Goal: Information Seeking & Learning: Understand process/instructions

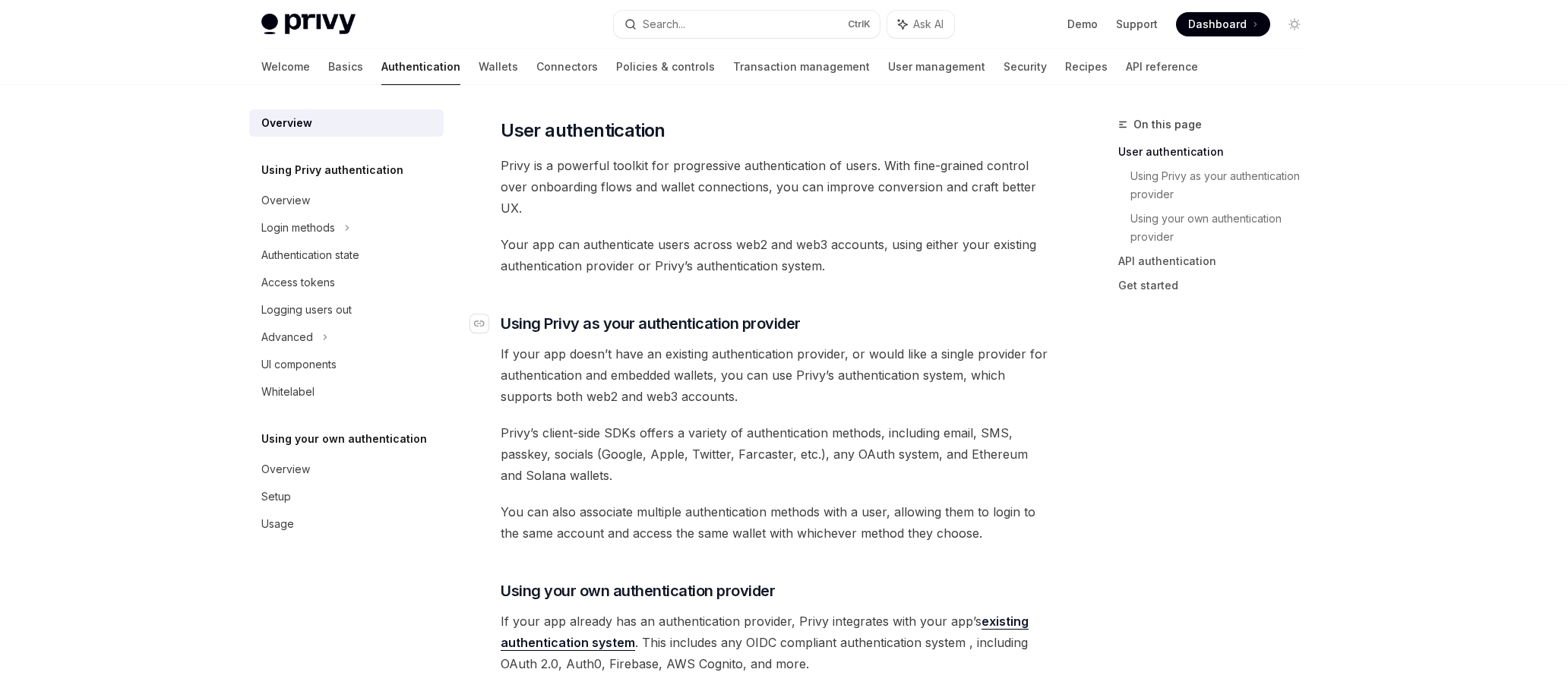
scroll to position [304, 0]
click at [377, 466] on div "Overview" at bounding box center [348, 469] width 173 height 18
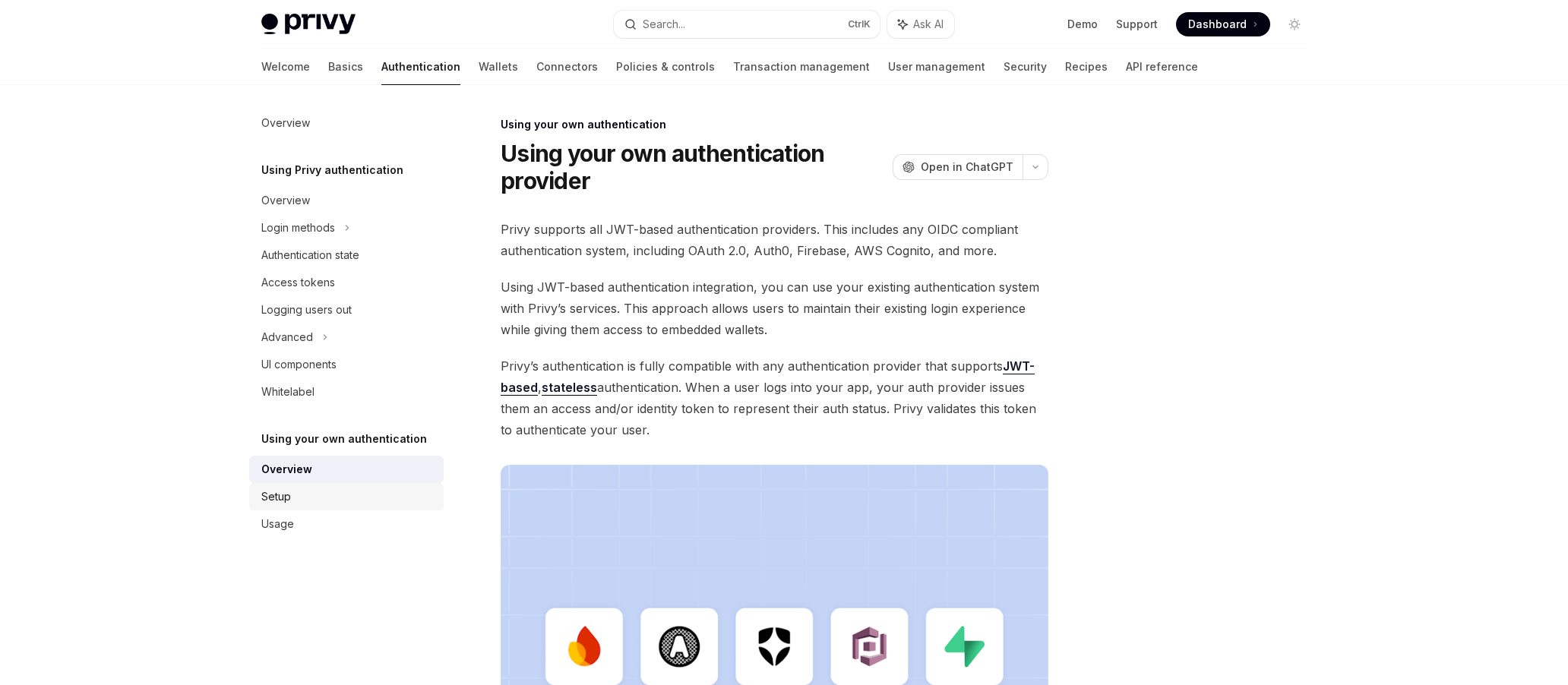
click at [374, 492] on div "Setup" at bounding box center [348, 496] width 173 height 18
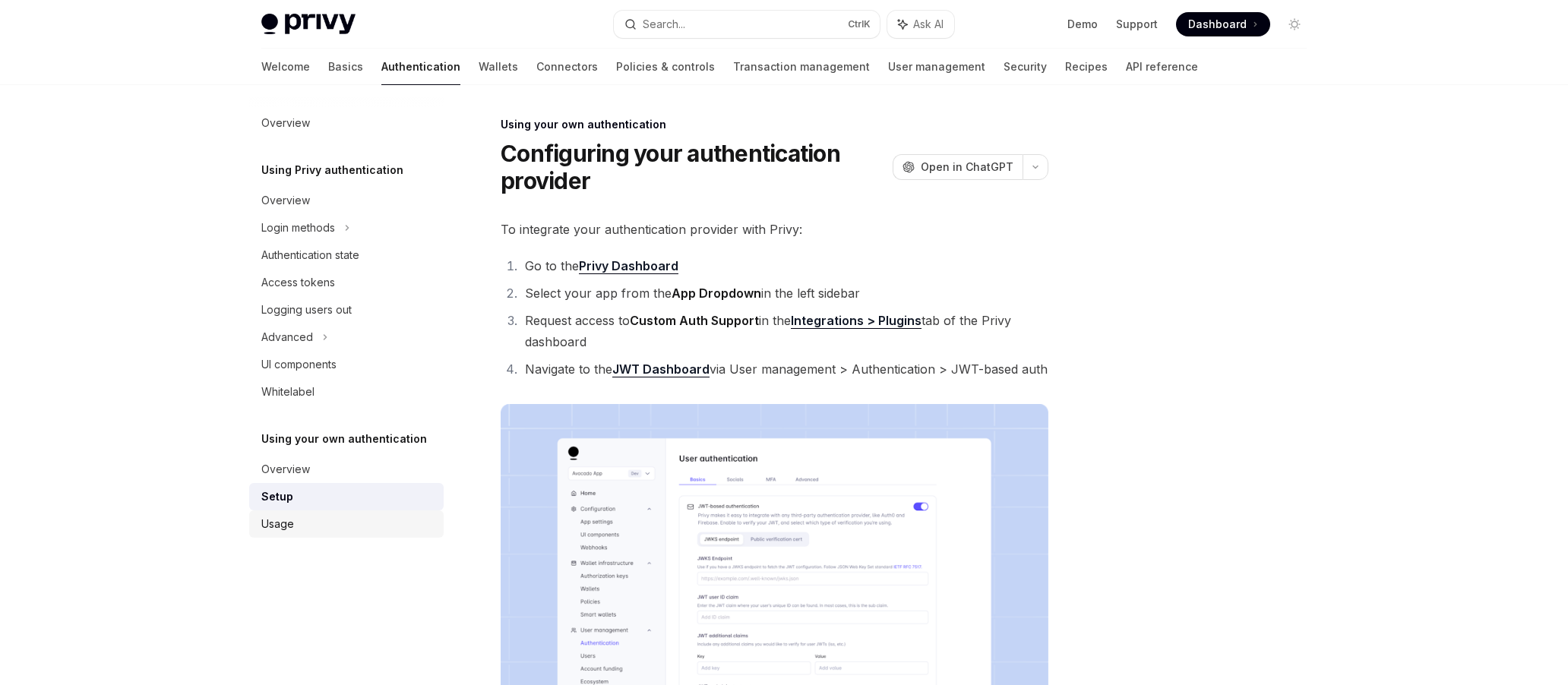
click at [369, 522] on div "Usage" at bounding box center [348, 524] width 173 height 18
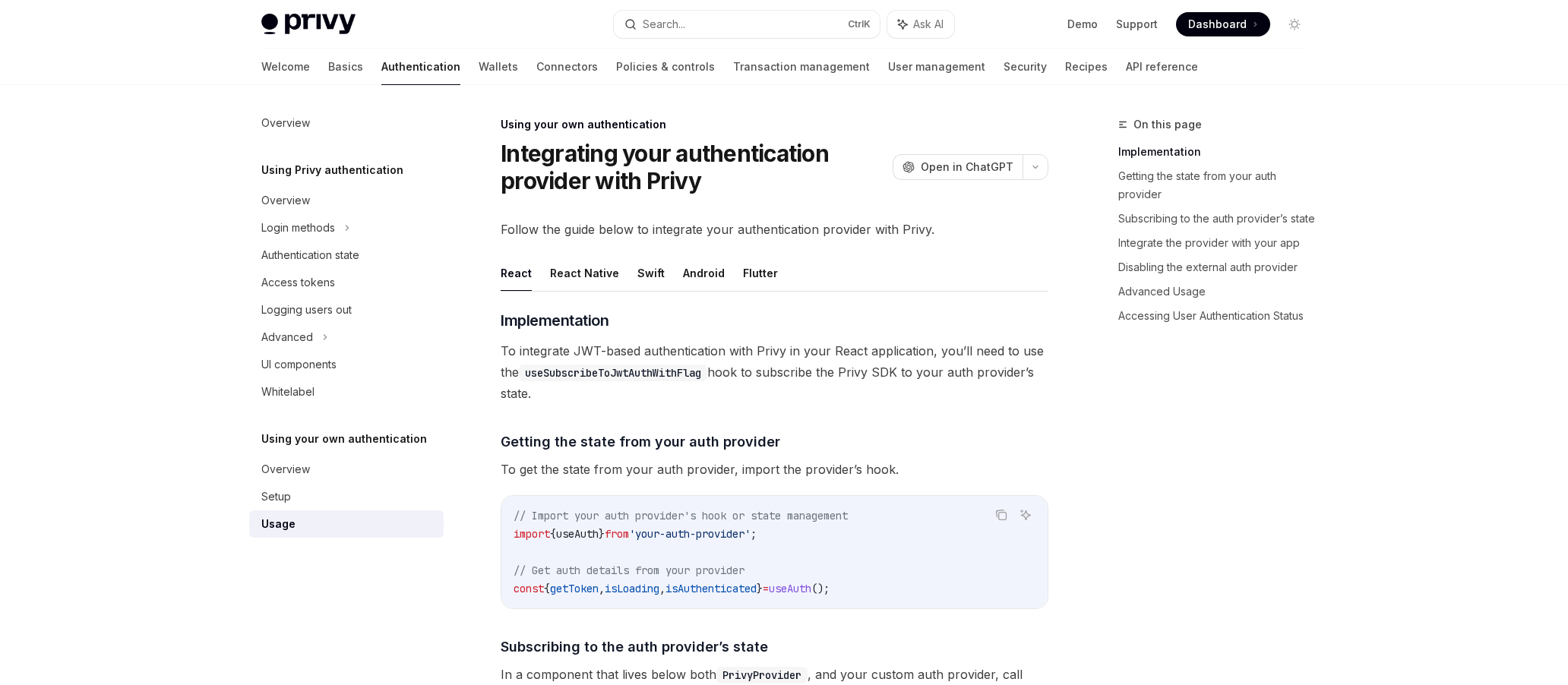
click at [369, 522] on div "Usage" at bounding box center [348, 524] width 173 height 18
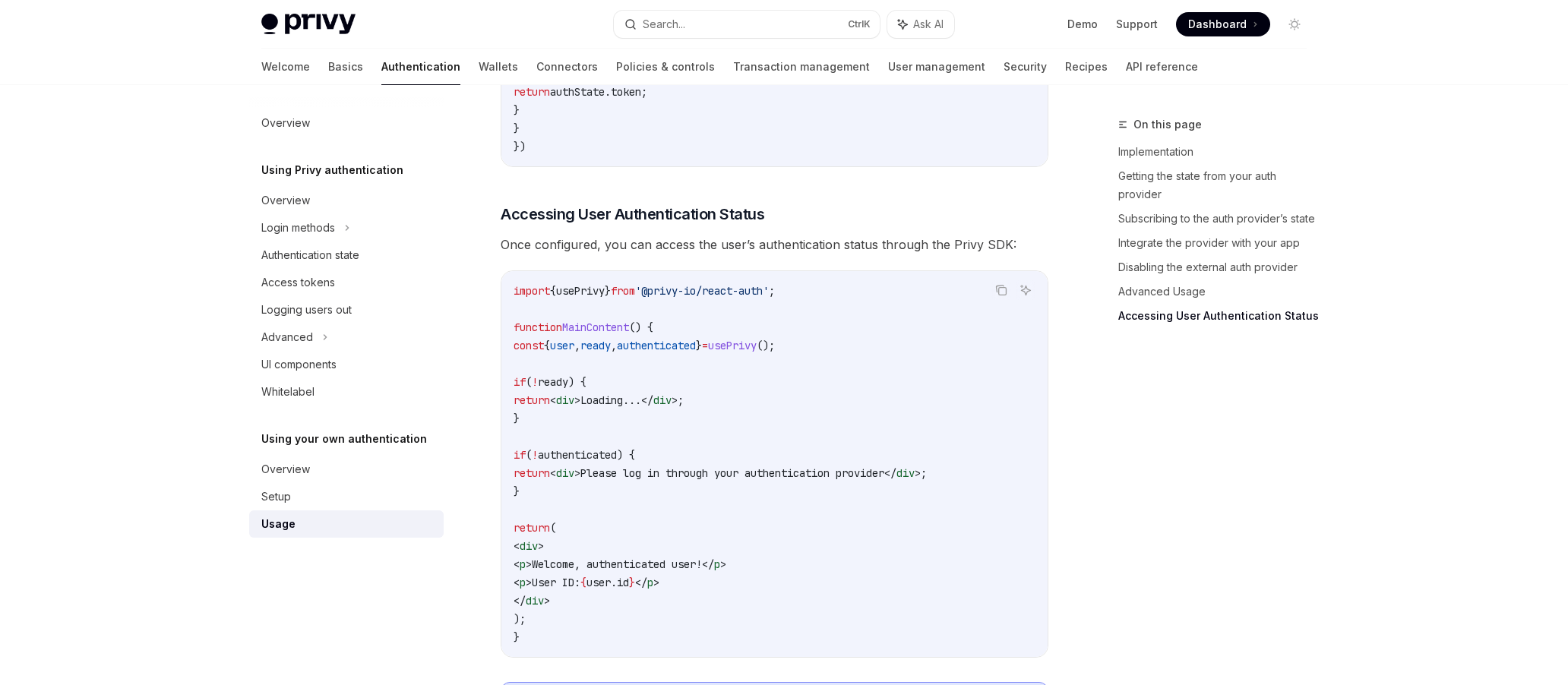
scroll to position [3191, 0]
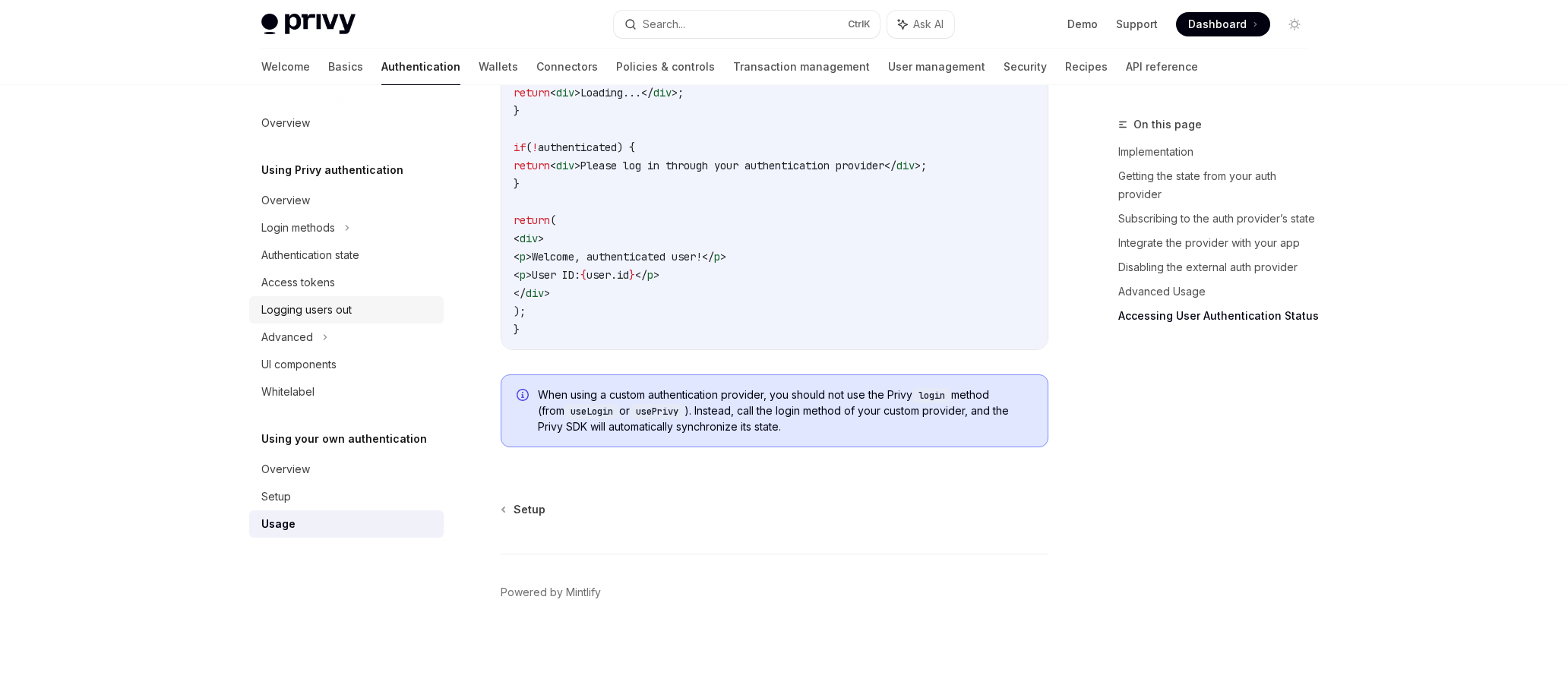
click at [395, 296] on link "Logging users out" at bounding box center [347, 310] width 195 height 27
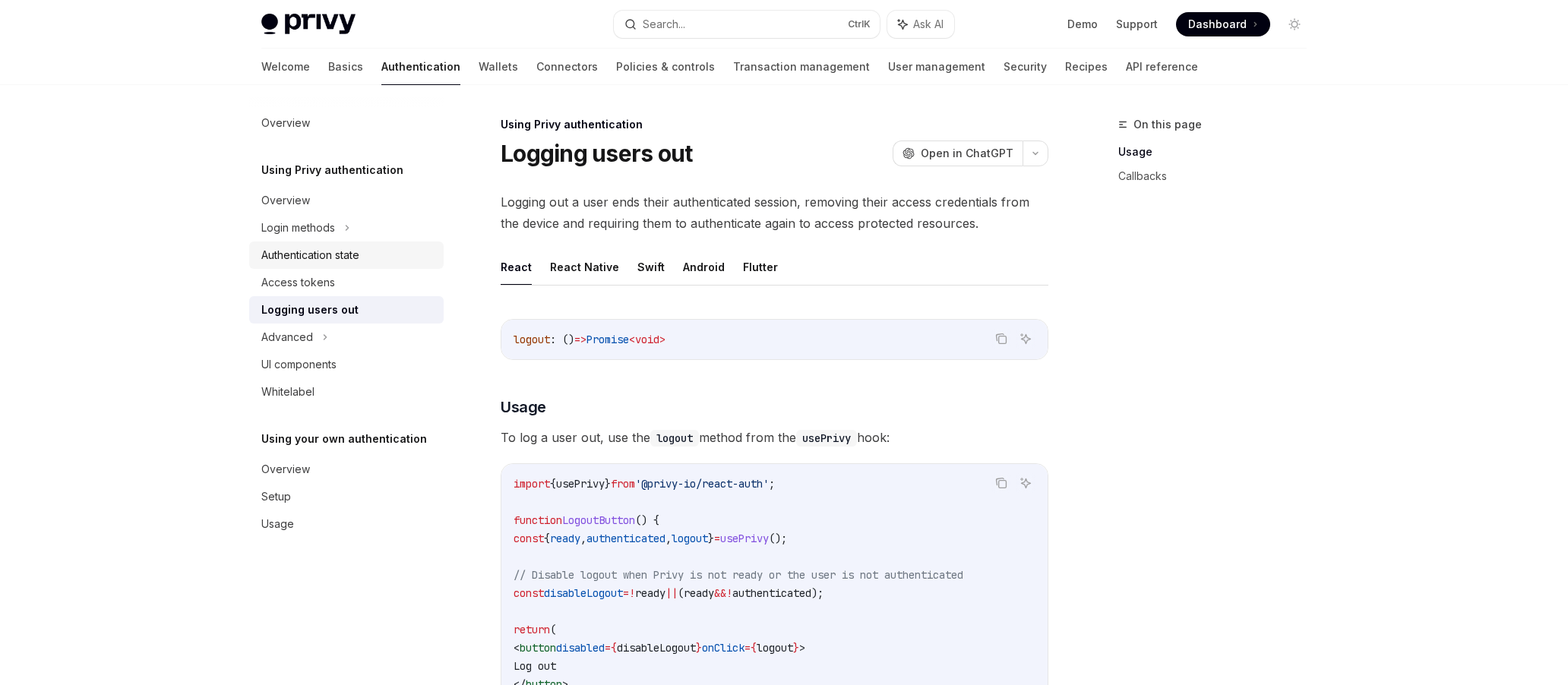
click at [412, 256] on div "Authentication state" at bounding box center [348, 255] width 173 height 18
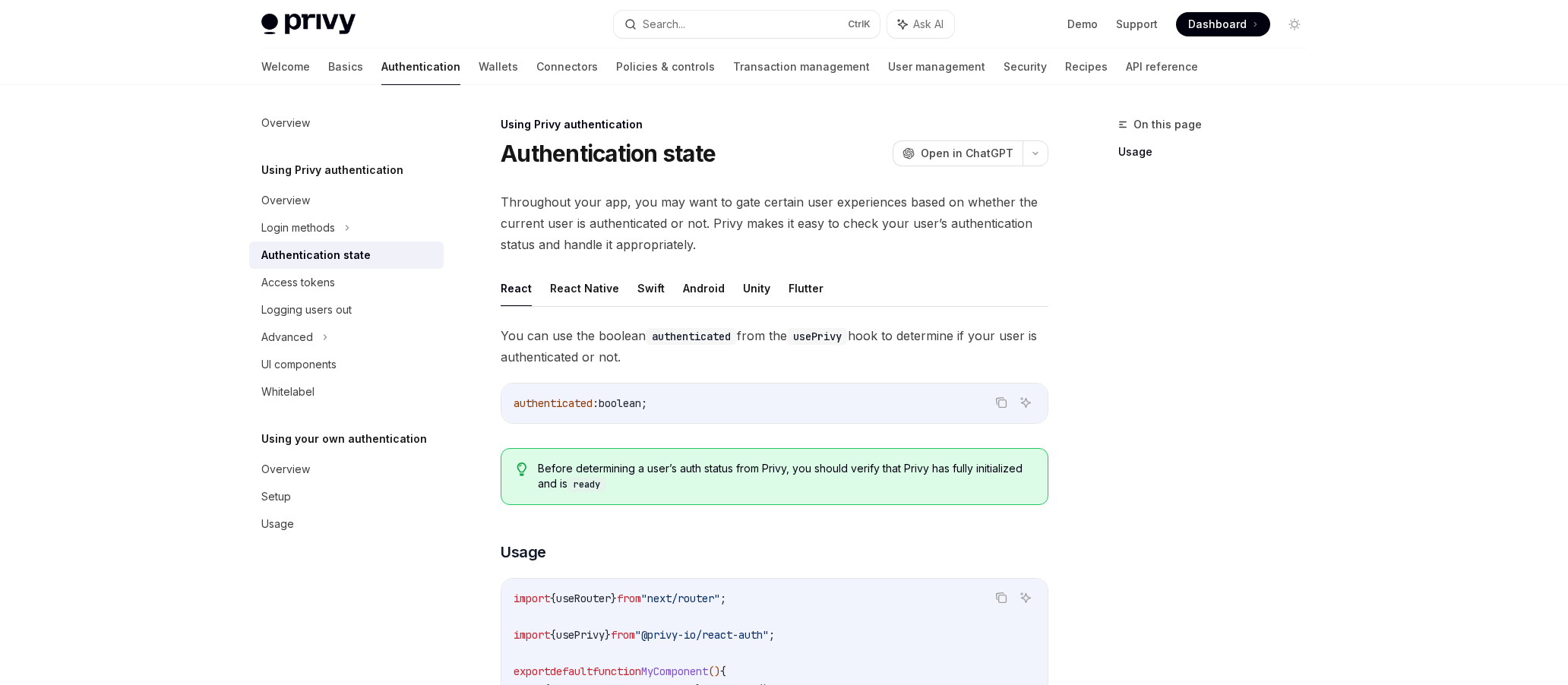
click at [817, 360] on span "You can use the boolean authenticated from the usePrivy hook to determine if yo…" at bounding box center [774, 347] width 547 height 43
click at [365, 225] on div "Login methods" at bounding box center [347, 228] width 195 height 27
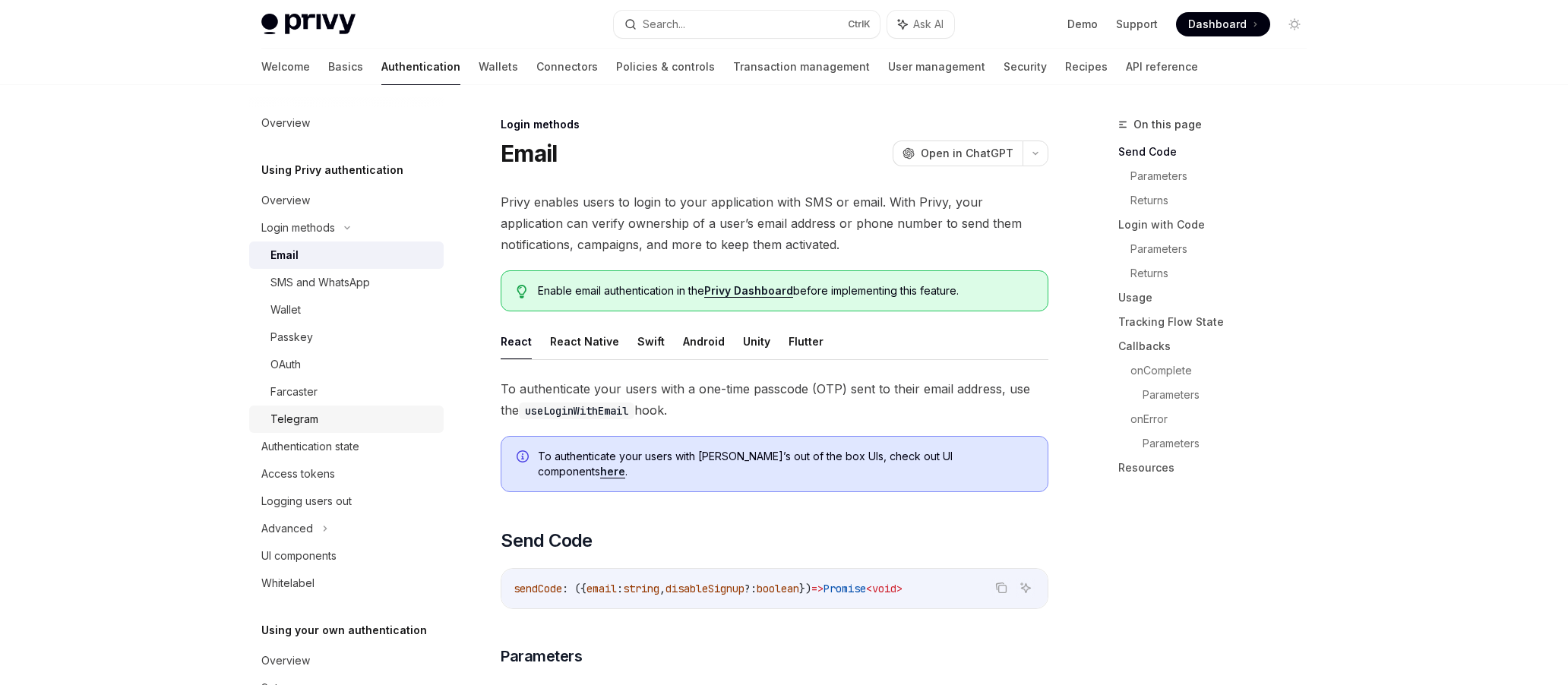
click at [383, 431] on link "Telegram" at bounding box center [347, 419] width 195 height 27
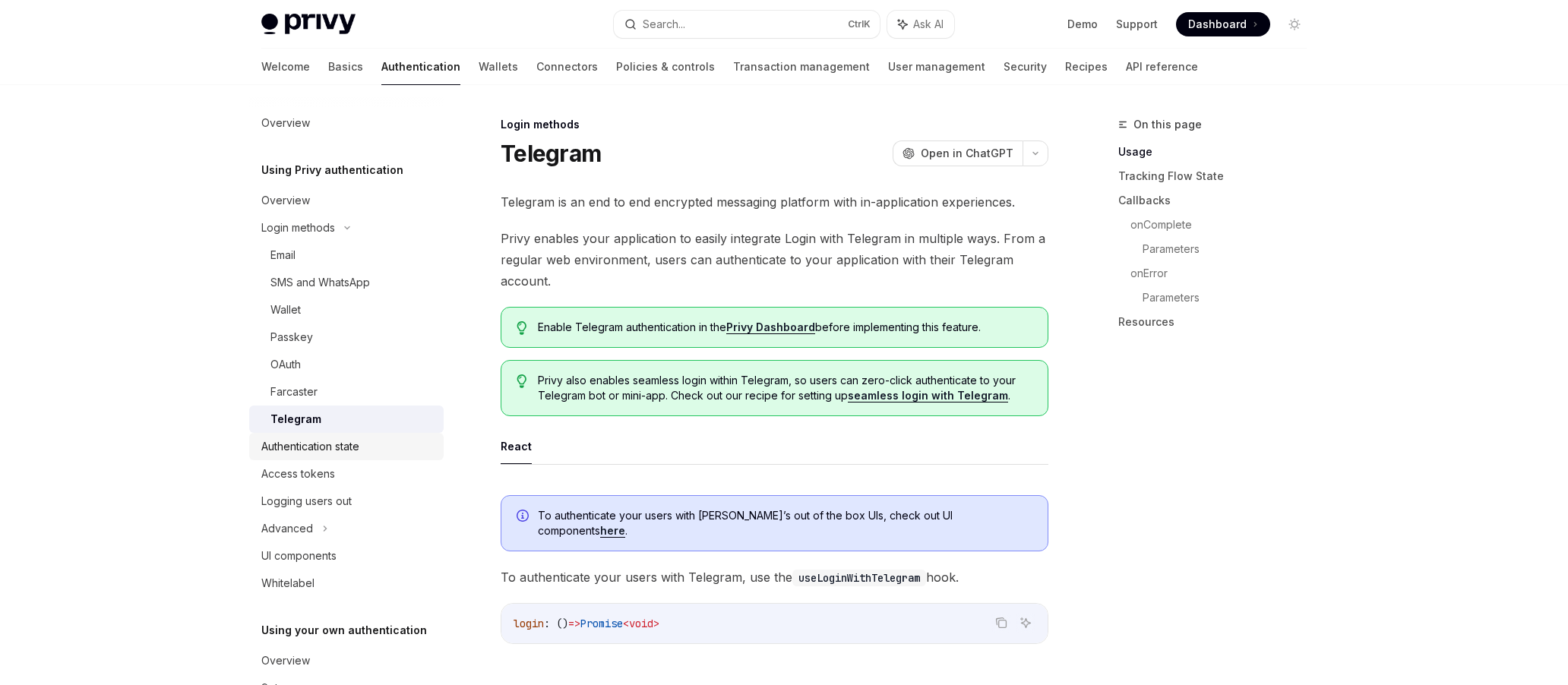
click at [390, 454] on div "Authentication state" at bounding box center [348, 446] width 173 height 18
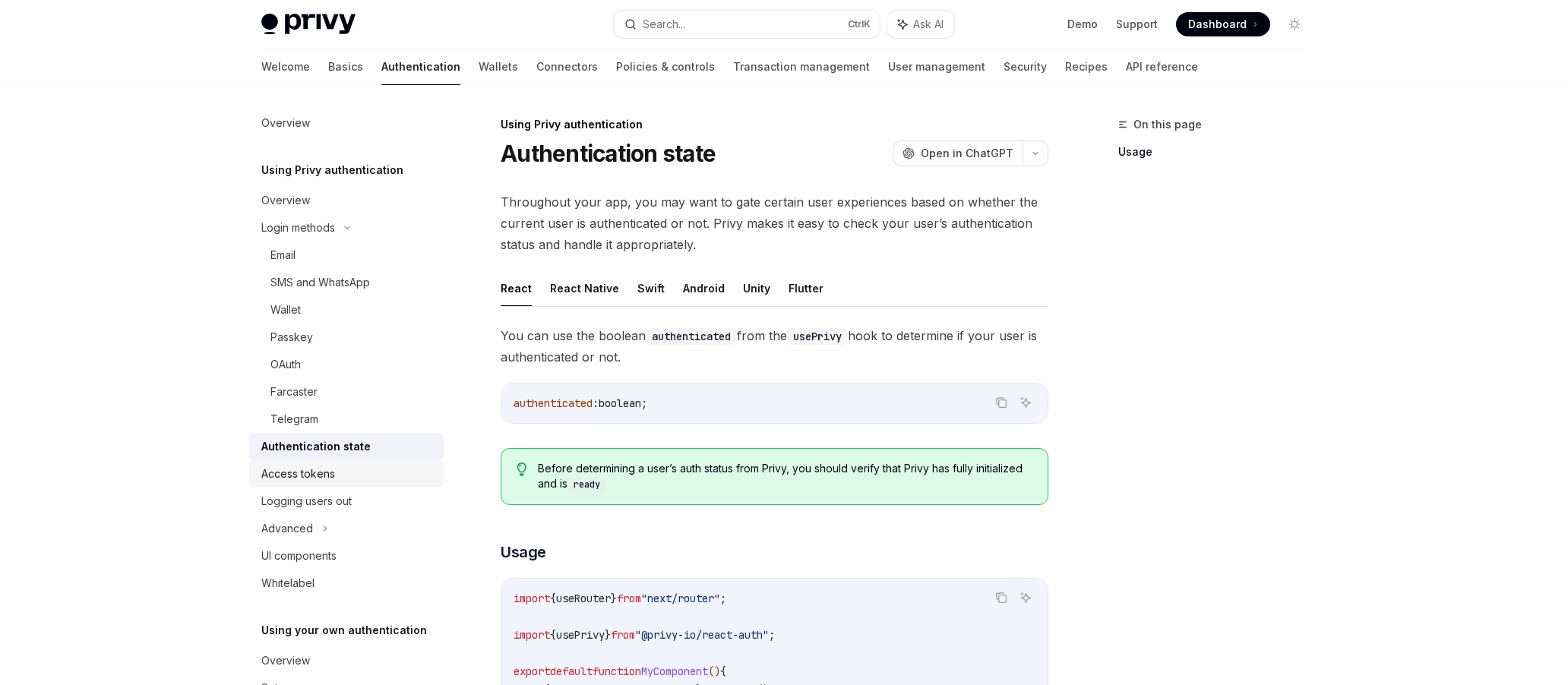
click at [389, 477] on div "Access tokens" at bounding box center [348, 473] width 173 height 18
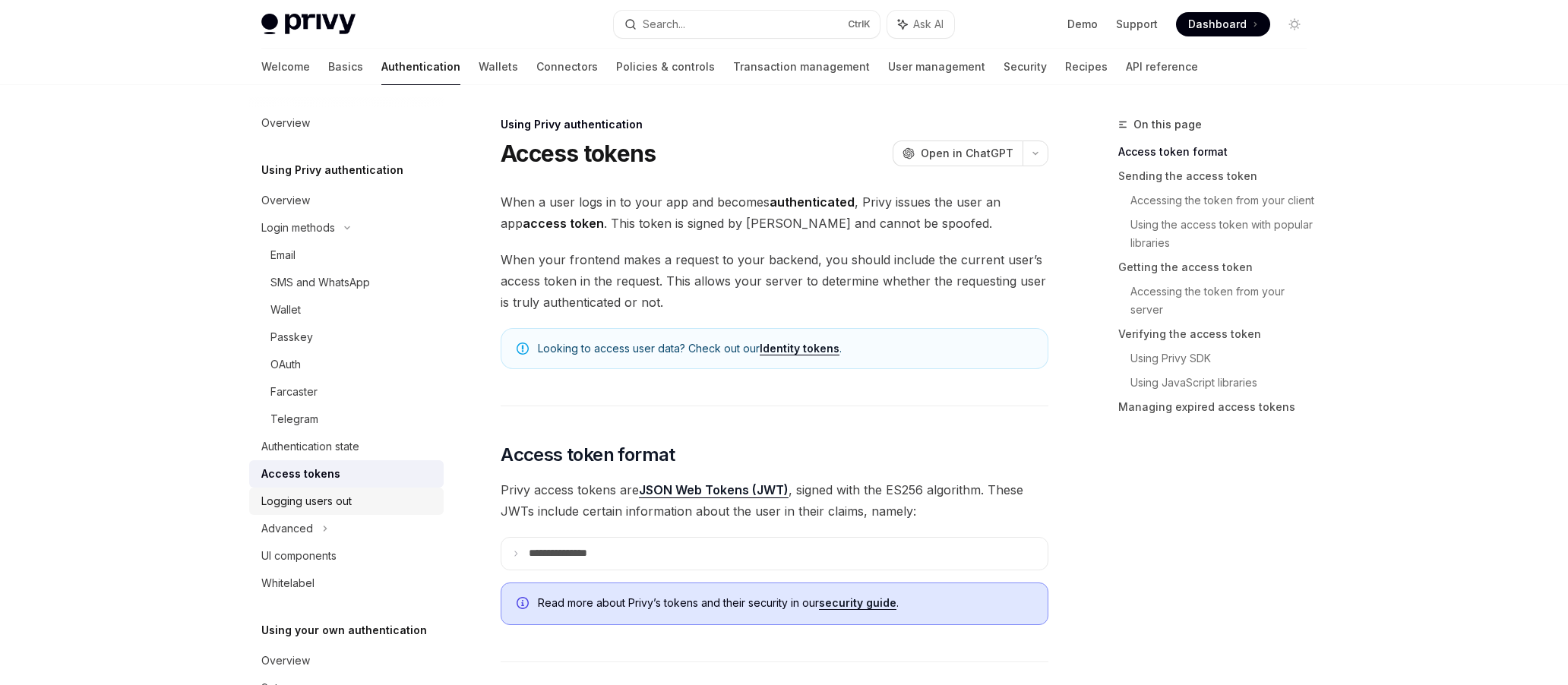
click at [395, 498] on div "Logging users out" at bounding box center [348, 501] width 173 height 18
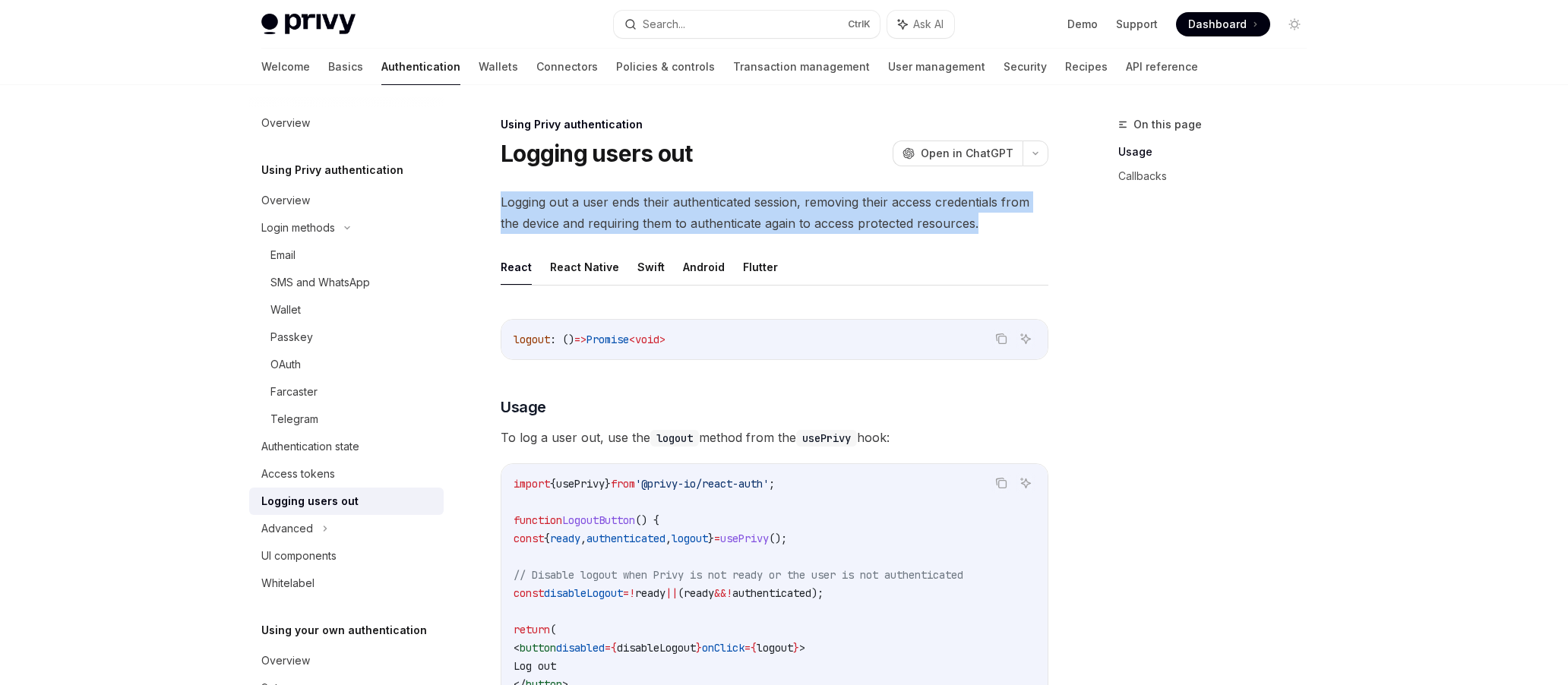
drag, startPoint x: 501, startPoint y: 187, endPoint x: 993, endPoint y: 220, distance: 493.1
click at [842, 226] on span "Logging out a user ends their authenticated session, removing their access cred…" at bounding box center [774, 213] width 547 height 43
click at [722, 225] on span "Logging out a user ends their authenticated session, removing their access cred…" at bounding box center [774, 213] width 547 height 43
click at [672, 225] on span "Logging out a user ends their authenticated session, removing their access cred…" at bounding box center [774, 213] width 547 height 43
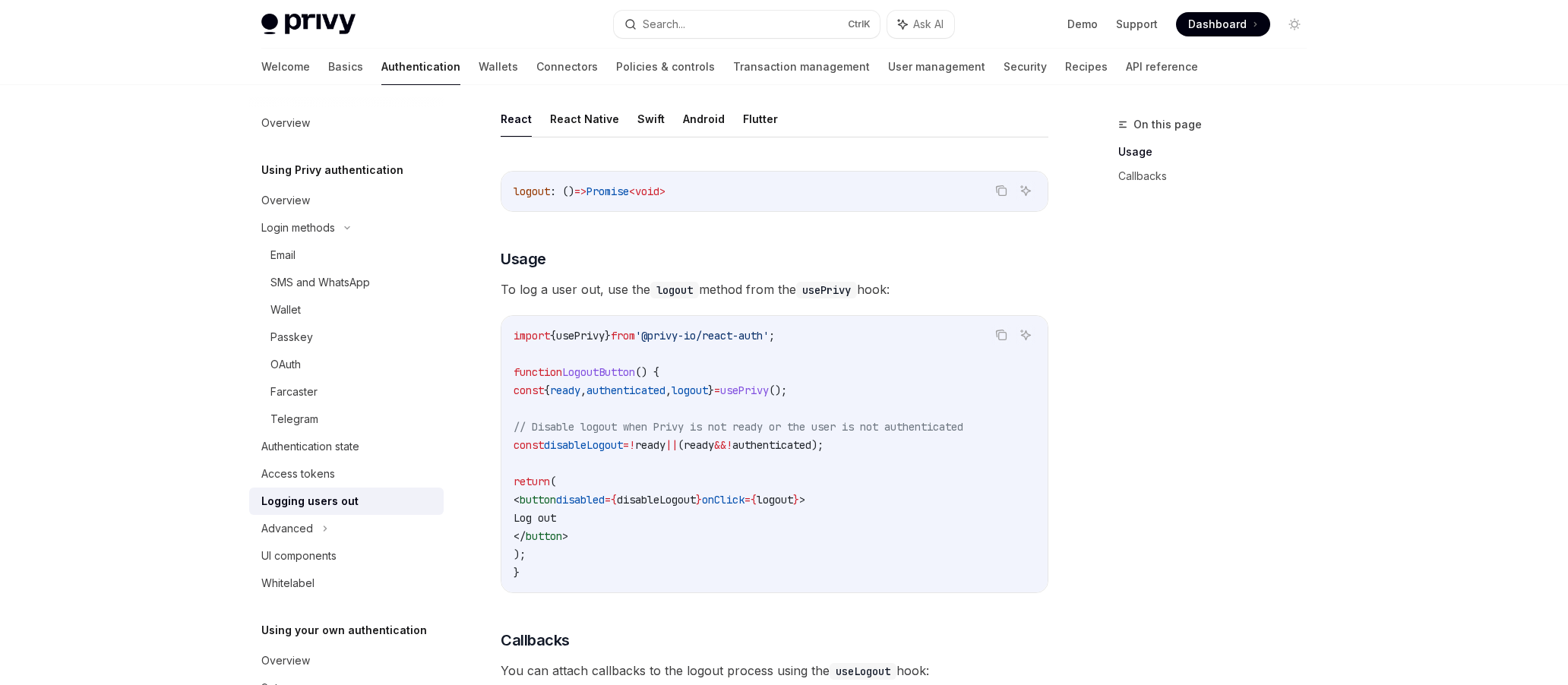
scroll to position [152, 0]
drag, startPoint x: 498, startPoint y: 284, endPoint x: 918, endPoint y: 291, distance: 420.1
click at [918, 291] on div "Using Privy authentication Logging users out OpenAI Open in ChatGPT OpenAI Open…" at bounding box center [632, 600] width 839 height 1275
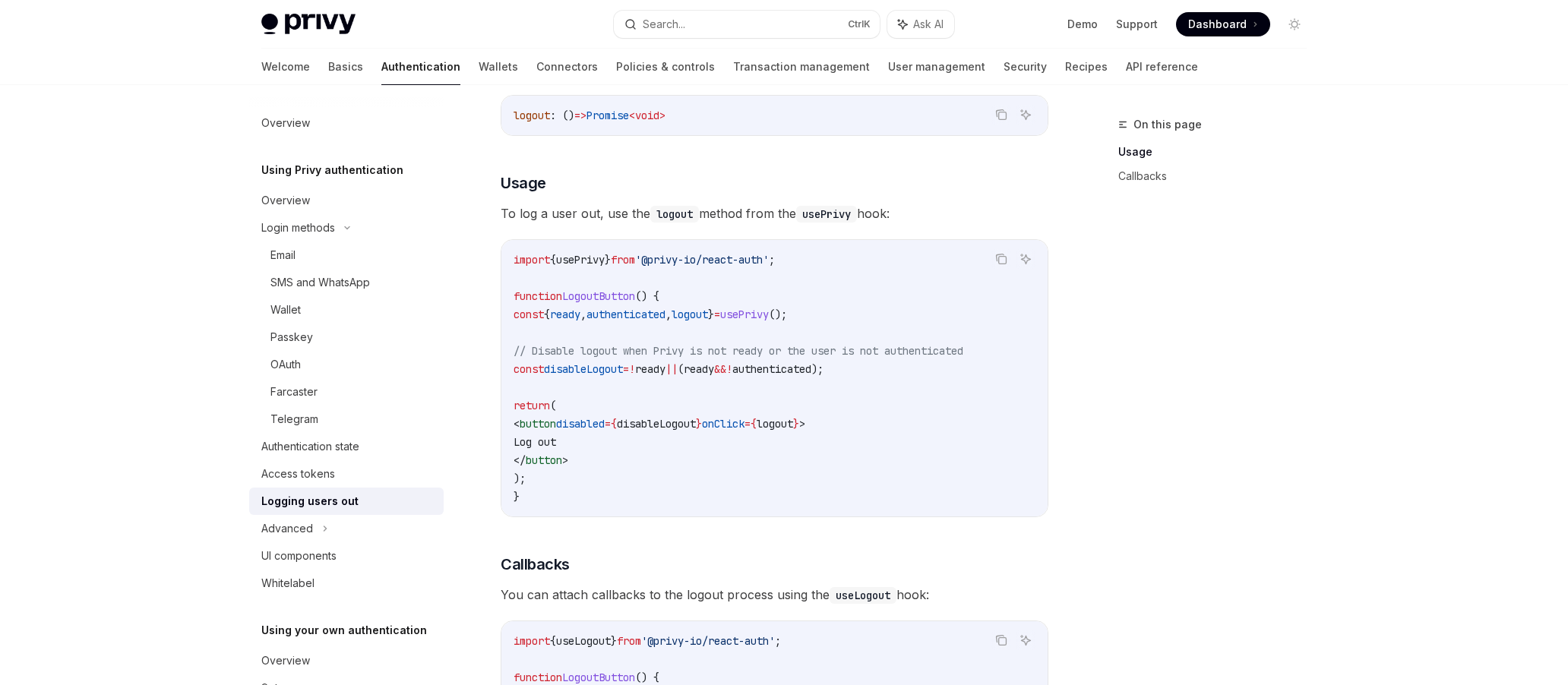
scroll to position [304, 0]
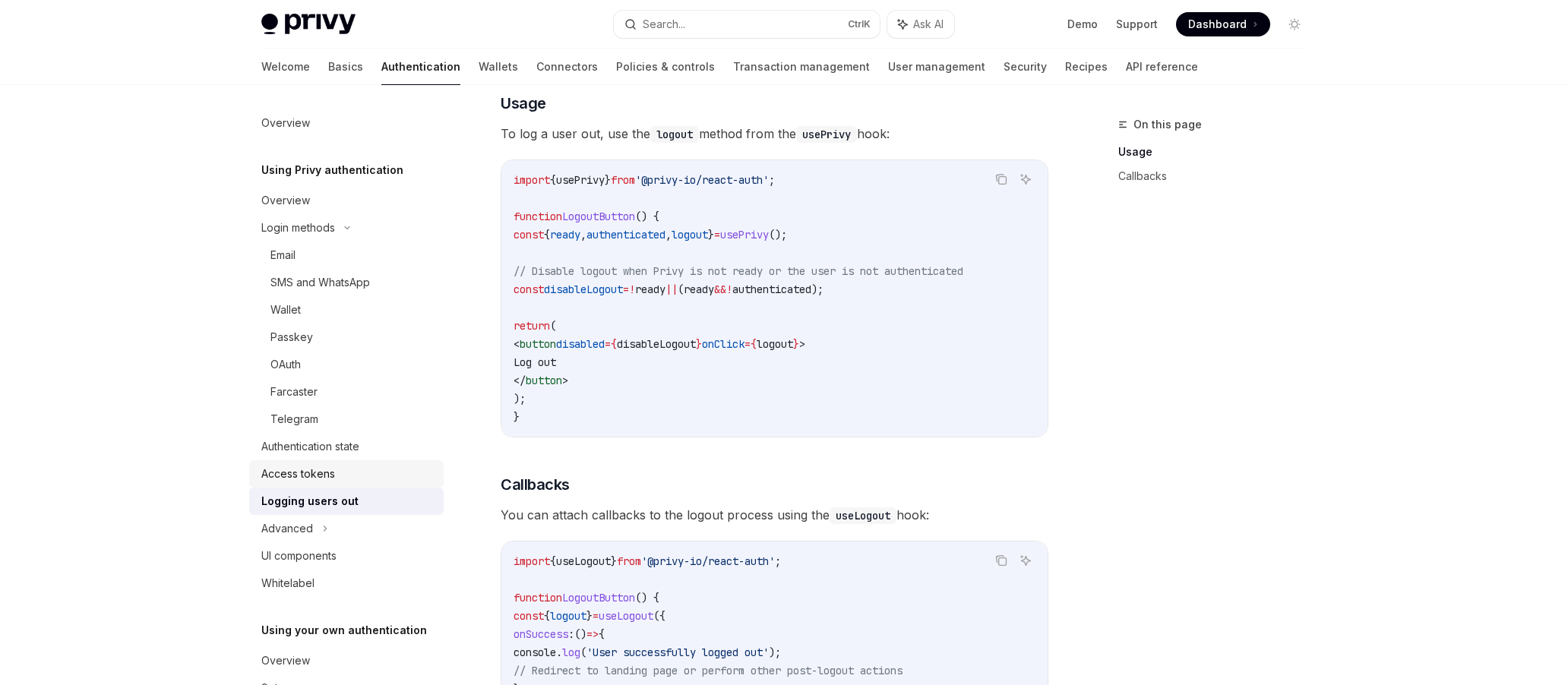
click at [332, 471] on div "Access tokens" at bounding box center [298, 473] width 73 height 18
type textarea "*"
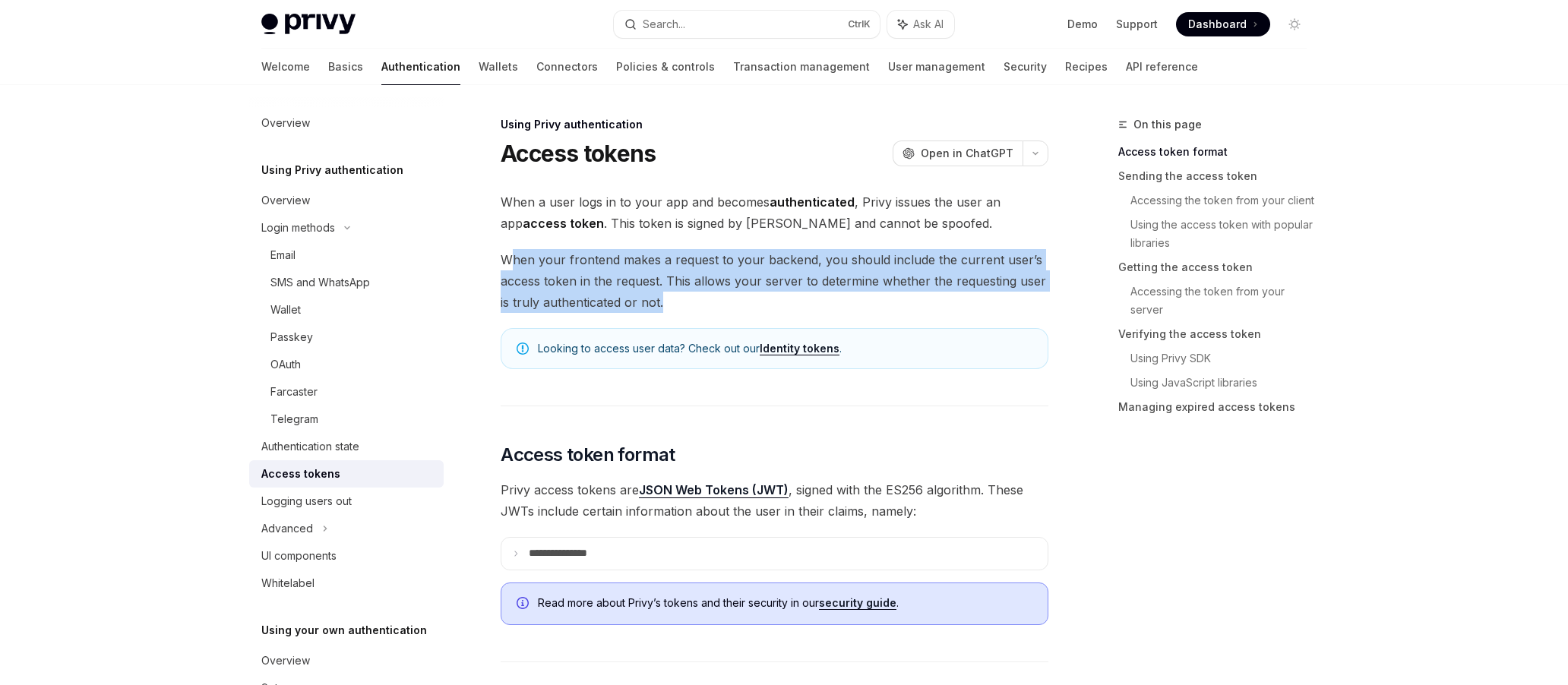
drag, startPoint x: 513, startPoint y: 264, endPoint x: 808, endPoint y: 301, distance: 297.3
click at [808, 301] on span "When your frontend makes a request to your backend, you should include the curr…" at bounding box center [774, 281] width 547 height 64
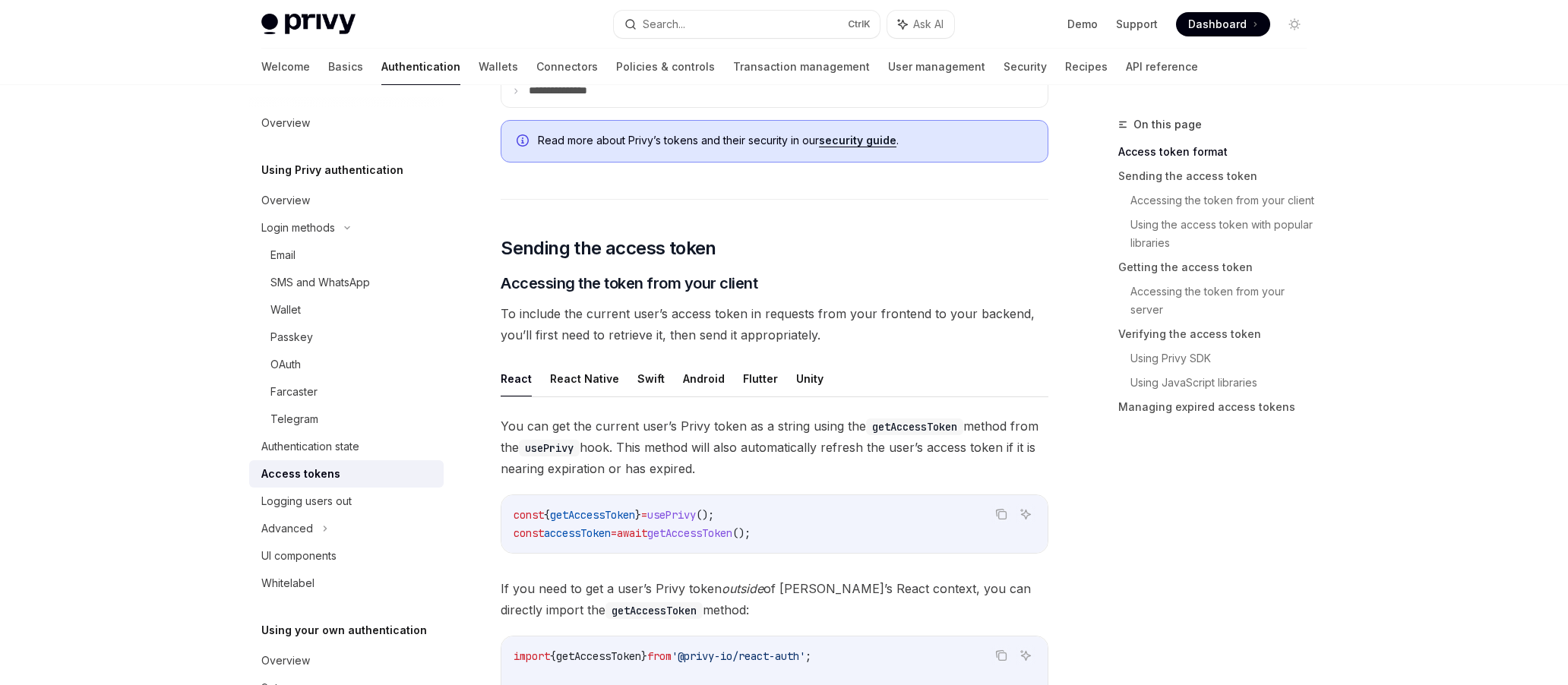
scroll to position [304, 0]
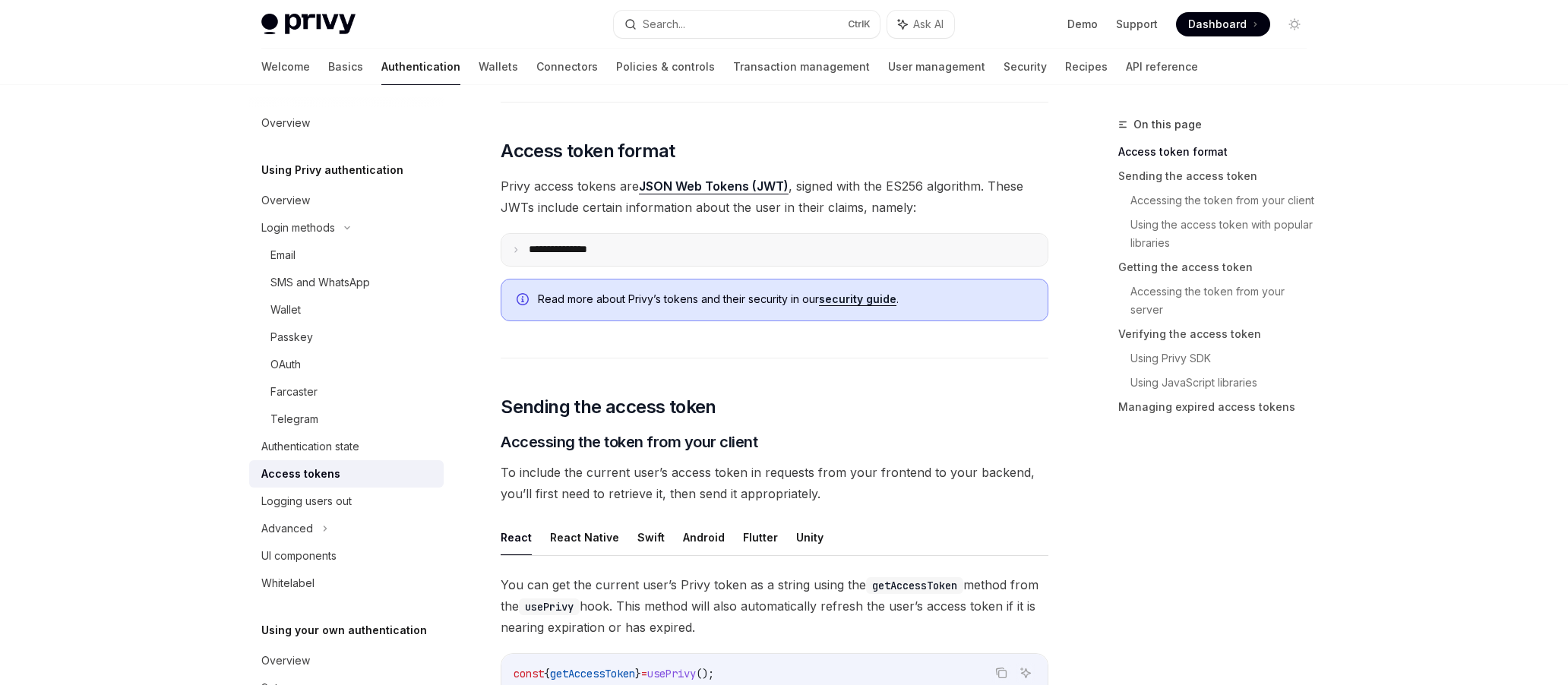
click at [522, 247] on summary "**********" at bounding box center [775, 249] width 547 height 32
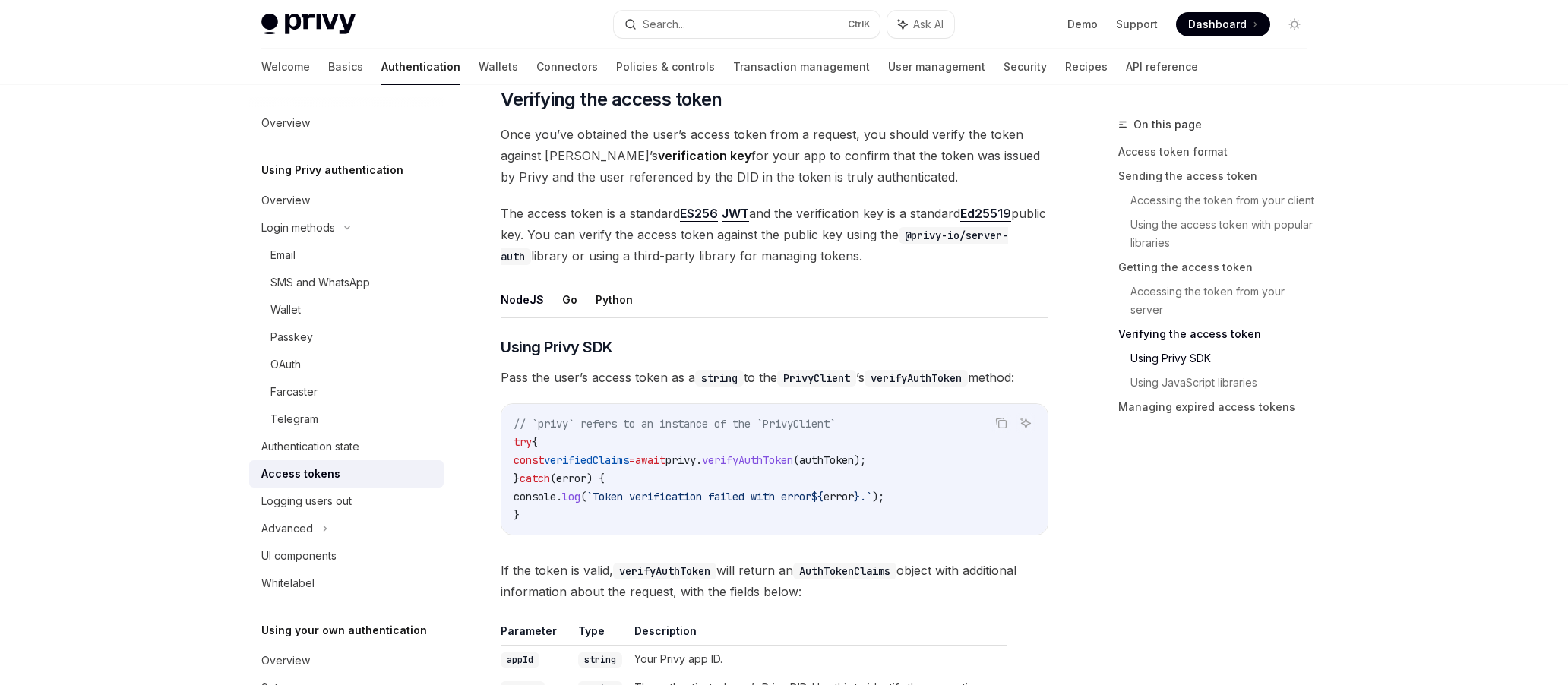
scroll to position [2735, 0]
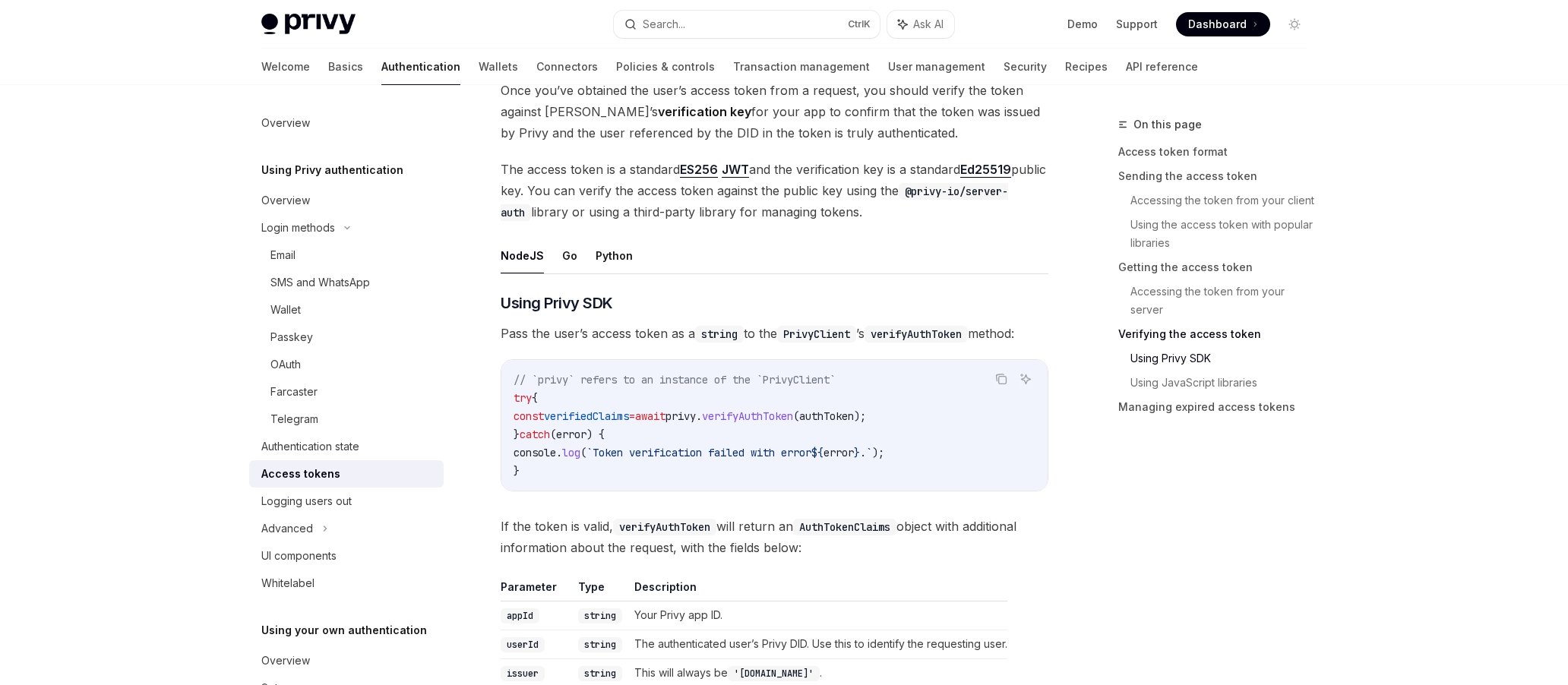
click at [524, 530] on span "If the token is valid, verifyAuthToken will return an AuthTokenClaims object wi…" at bounding box center [774, 537] width 547 height 43
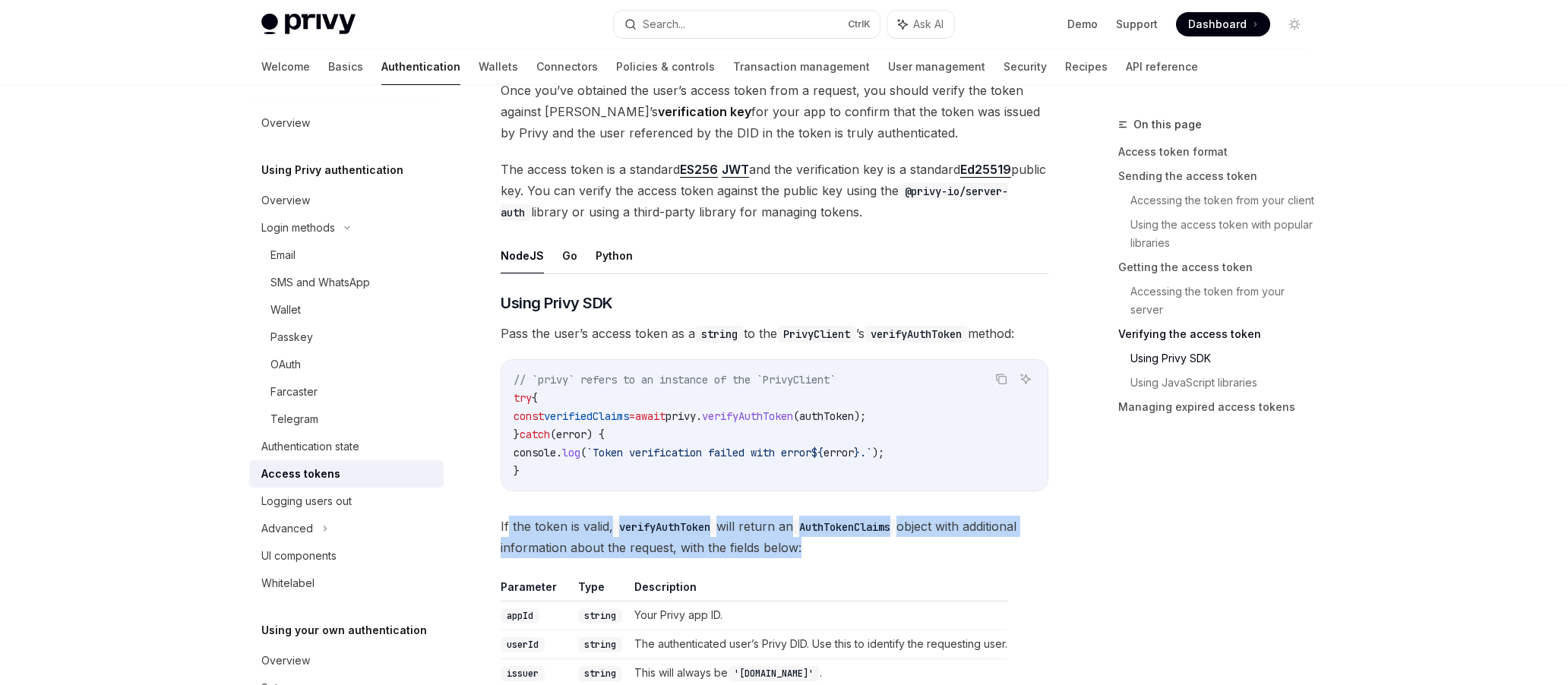
drag, startPoint x: 509, startPoint y: 526, endPoint x: 797, endPoint y: 539, distance: 288.3
click at [797, 539] on span "If the token is valid, verifyAuthToken will return an AuthTokenClaims object wi…" at bounding box center [774, 537] width 547 height 43
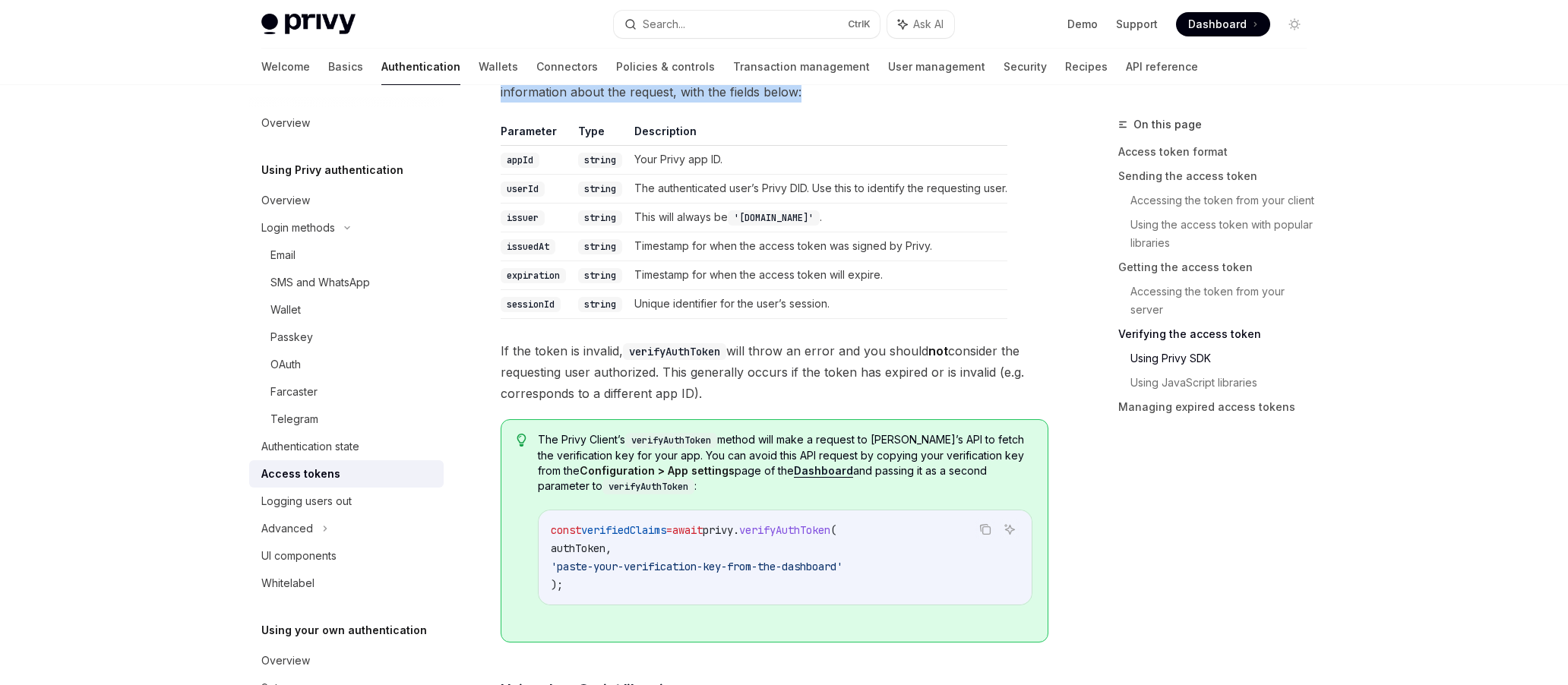
scroll to position [3115, 0]
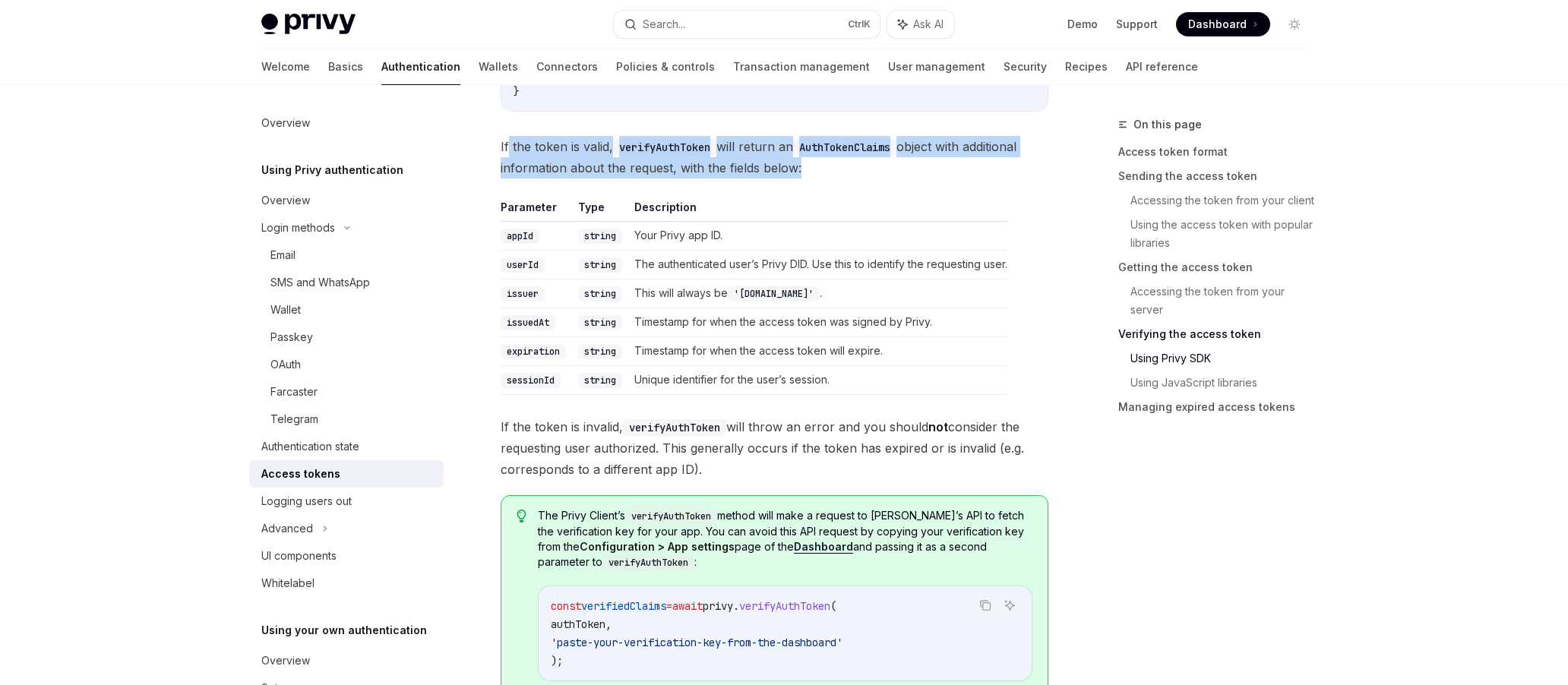
drag, startPoint x: 744, startPoint y: 465, endPoint x: 496, endPoint y: 424, distance: 251.4
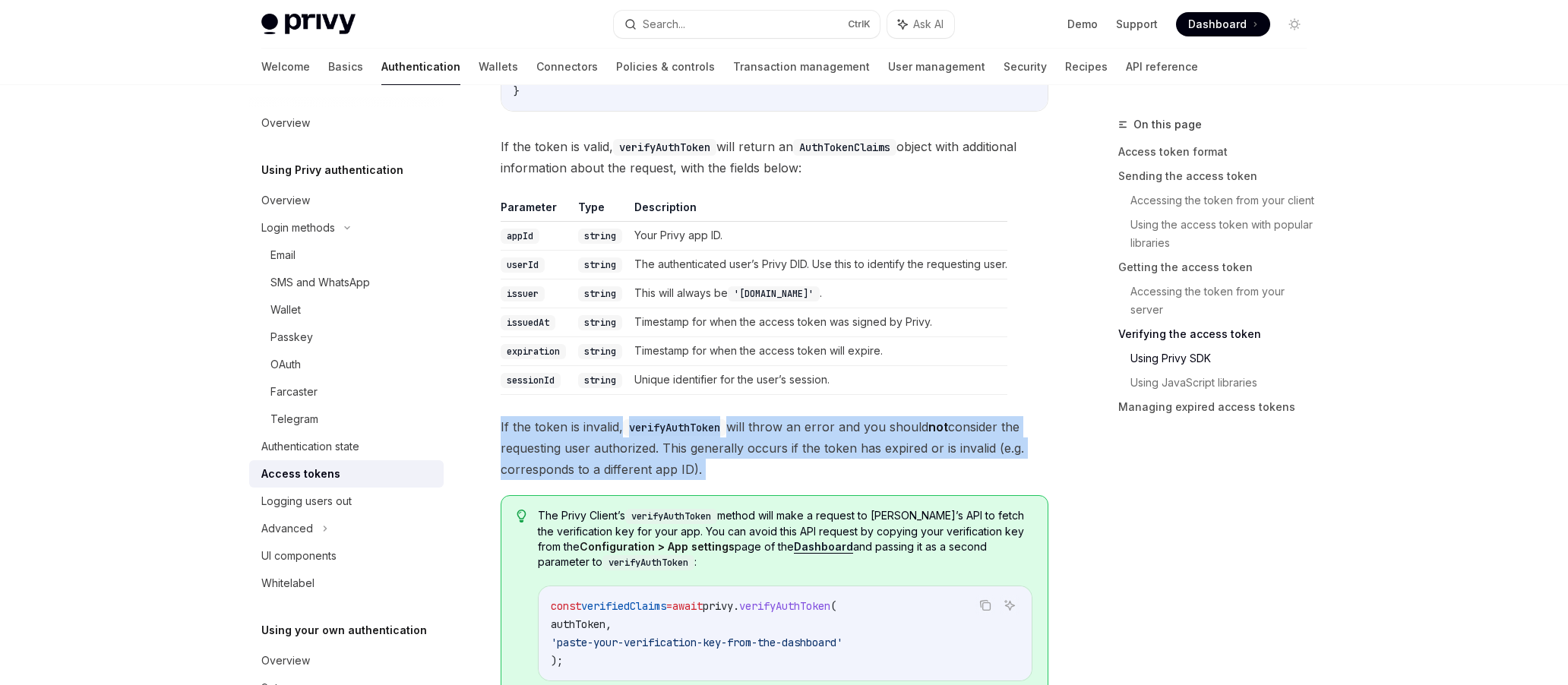
drag, startPoint x: 498, startPoint y: 424, endPoint x: 708, endPoint y: 462, distance: 213.4
click at [712, 466] on span "If the token is invalid, verifyAuthToken will throw an error and you should not…" at bounding box center [774, 448] width 547 height 64
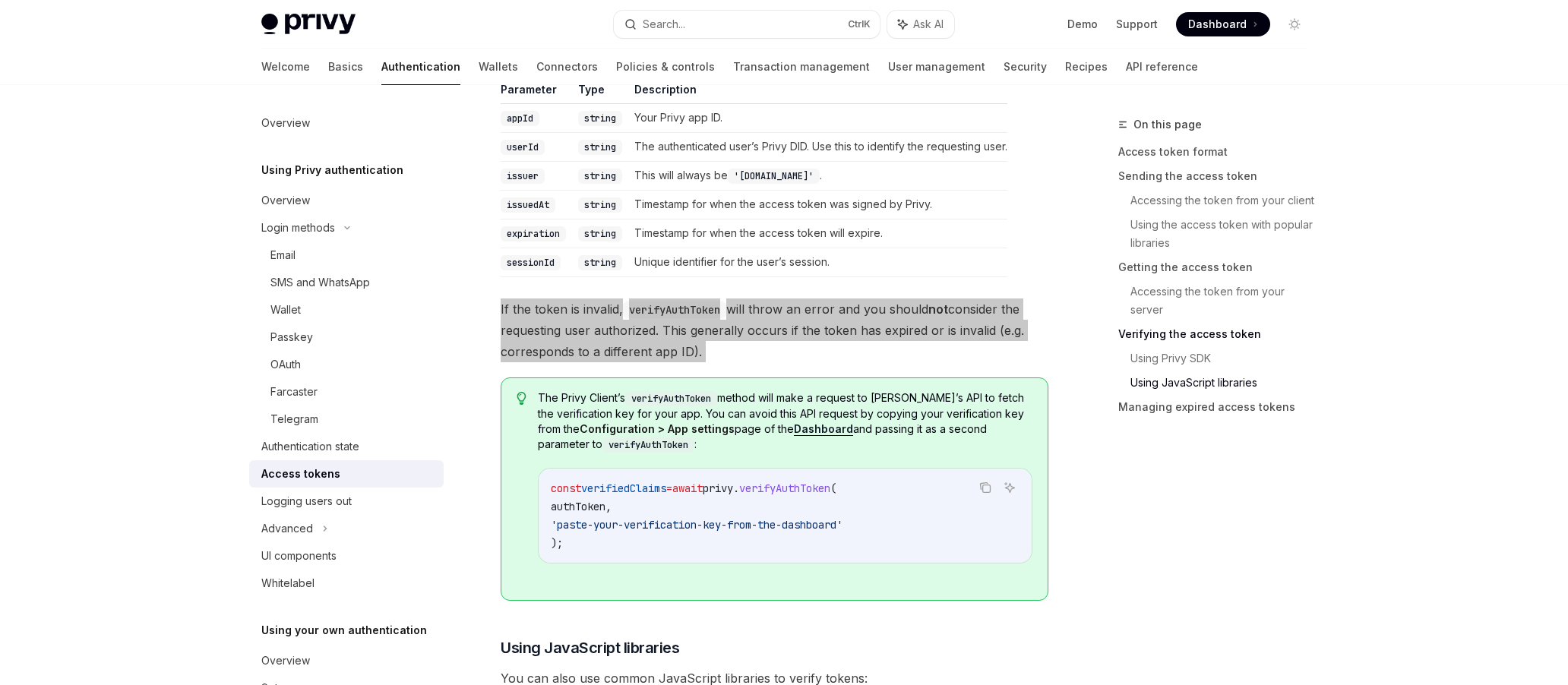
scroll to position [3267, 0]
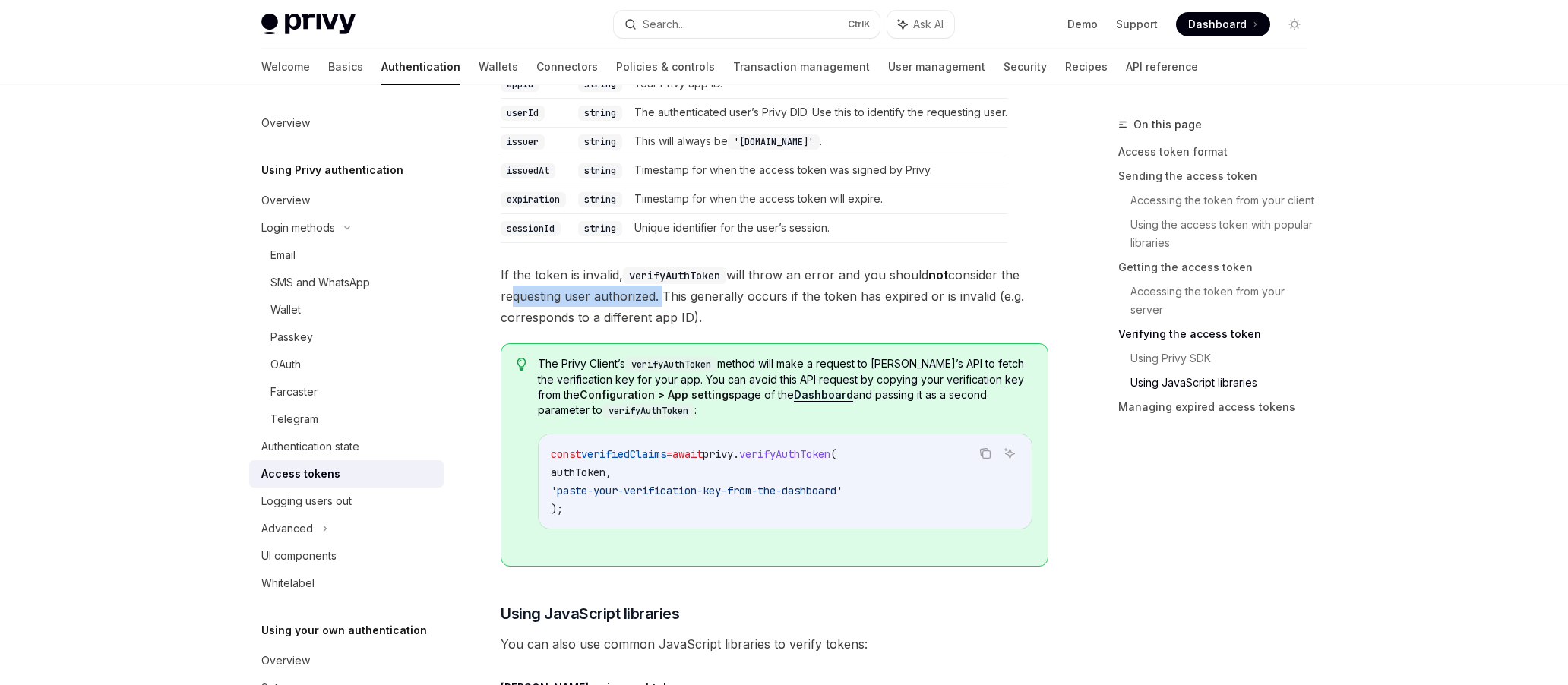
drag, startPoint x: 505, startPoint y: 293, endPoint x: 659, endPoint y: 302, distance: 154.3
click at [659, 302] on span "If the token is invalid, verifyAuthToken will throw an error and you should not…" at bounding box center [774, 296] width 547 height 64
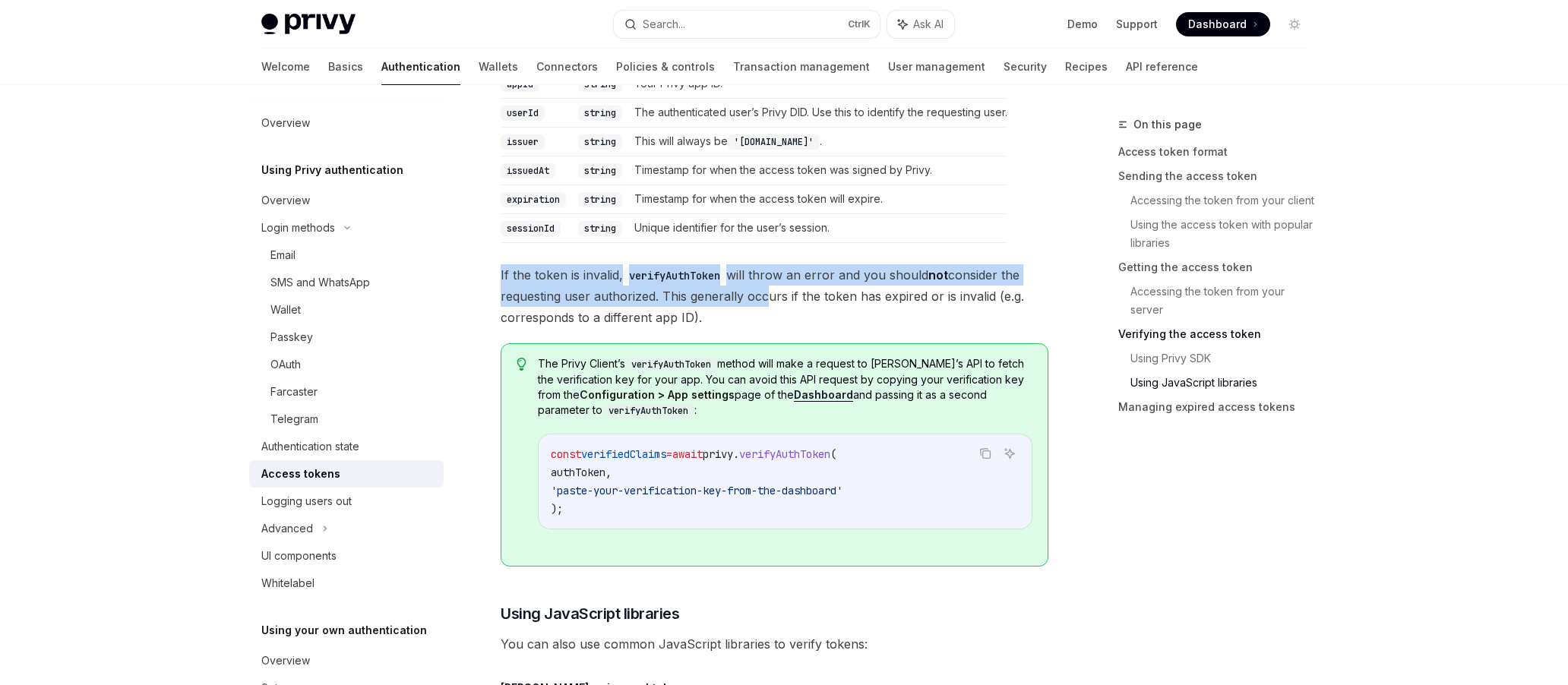
drag, startPoint x: 499, startPoint y: 272, endPoint x: 758, endPoint y: 293, distance: 259.8
drag, startPoint x: 708, startPoint y: 320, endPoint x: 483, endPoint y: 273, distance: 229.9
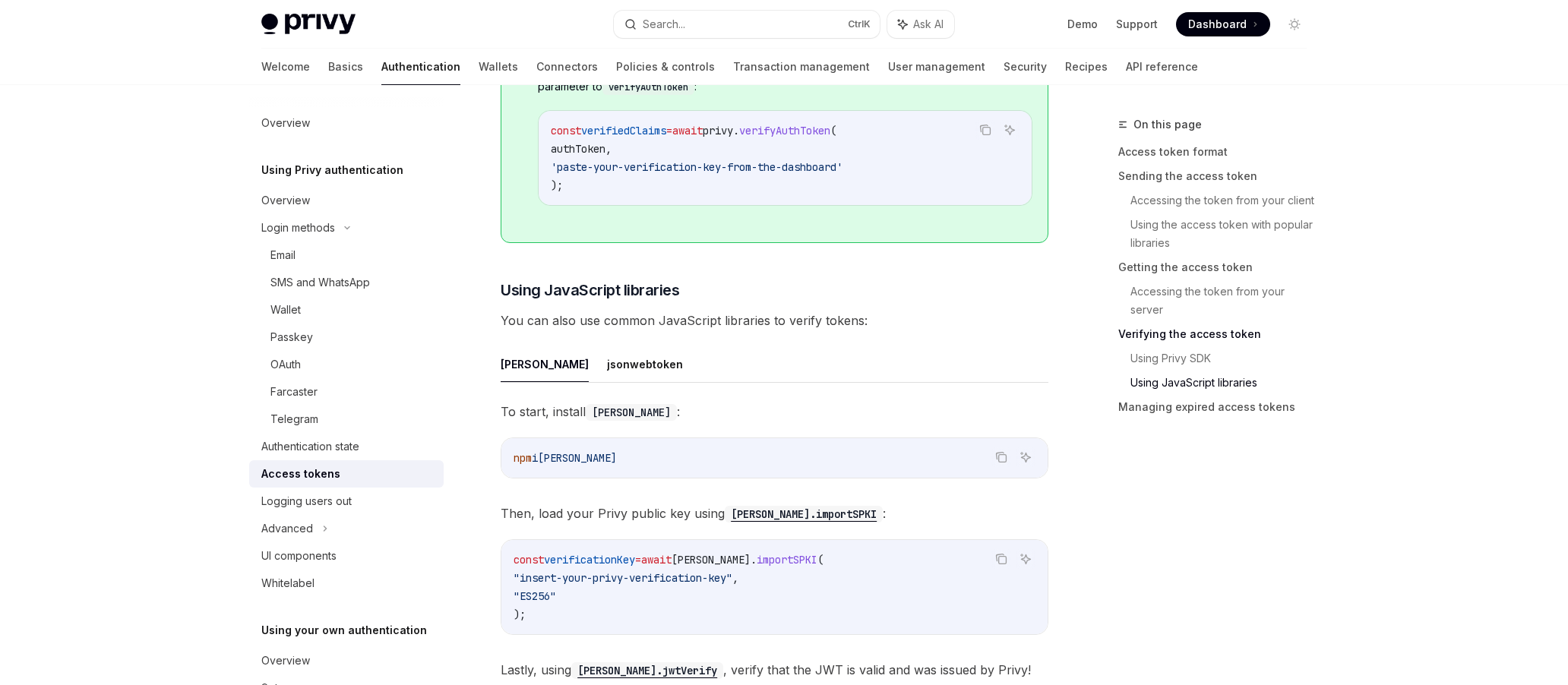
scroll to position [3646, 0]
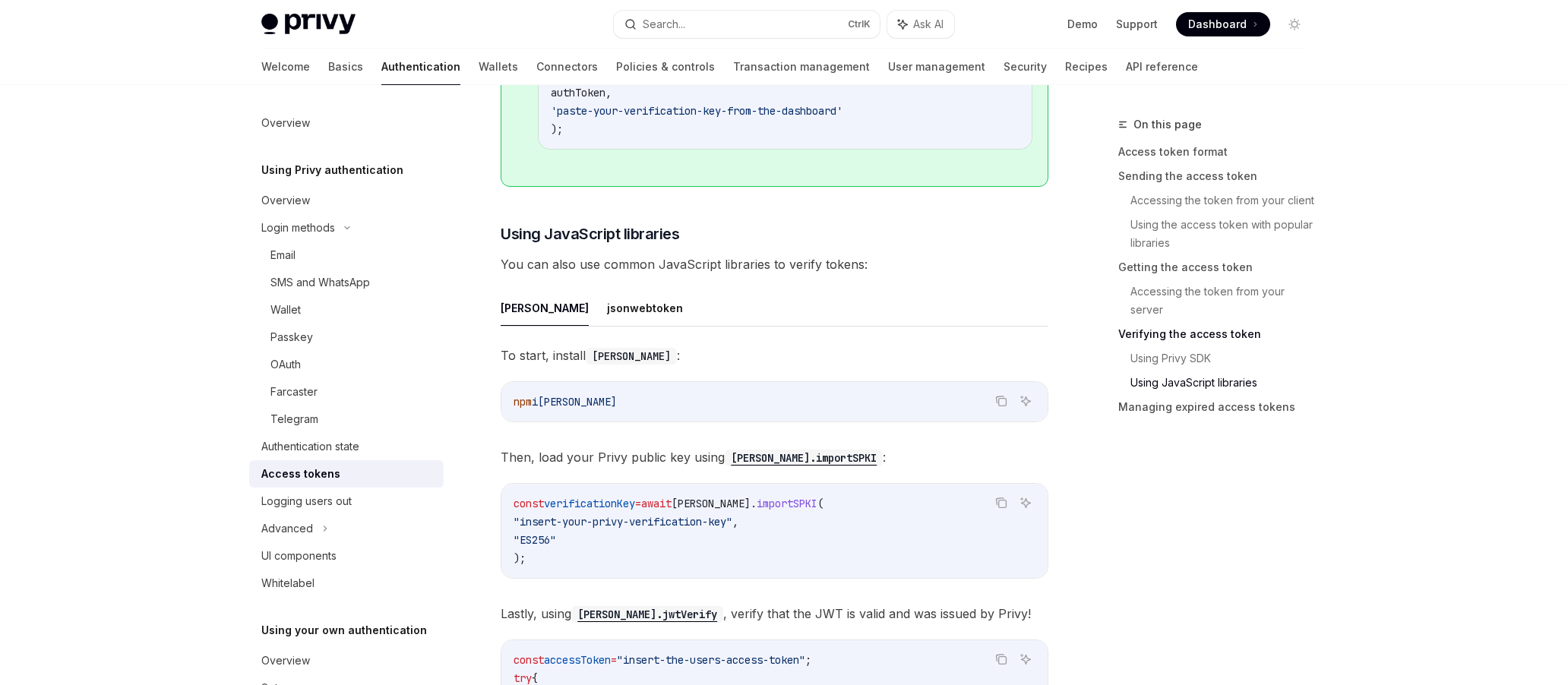
click at [596, 266] on span "You can also use common JavaScript libraries to verify tokens:" at bounding box center [774, 264] width 547 height 21
click at [594, 266] on span "You can also use common JavaScript libraries to verify tokens:" at bounding box center [774, 264] width 547 height 21
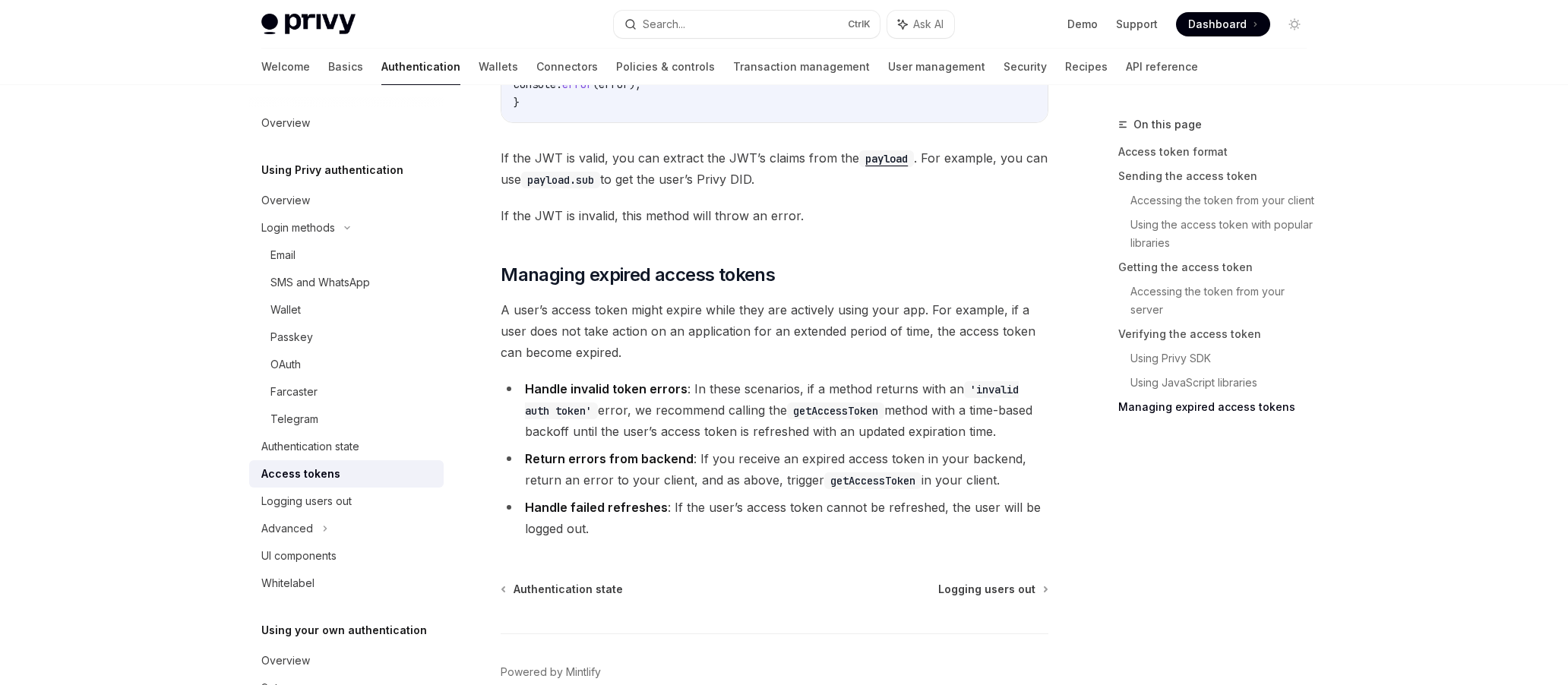
scroll to position [4448, 0]
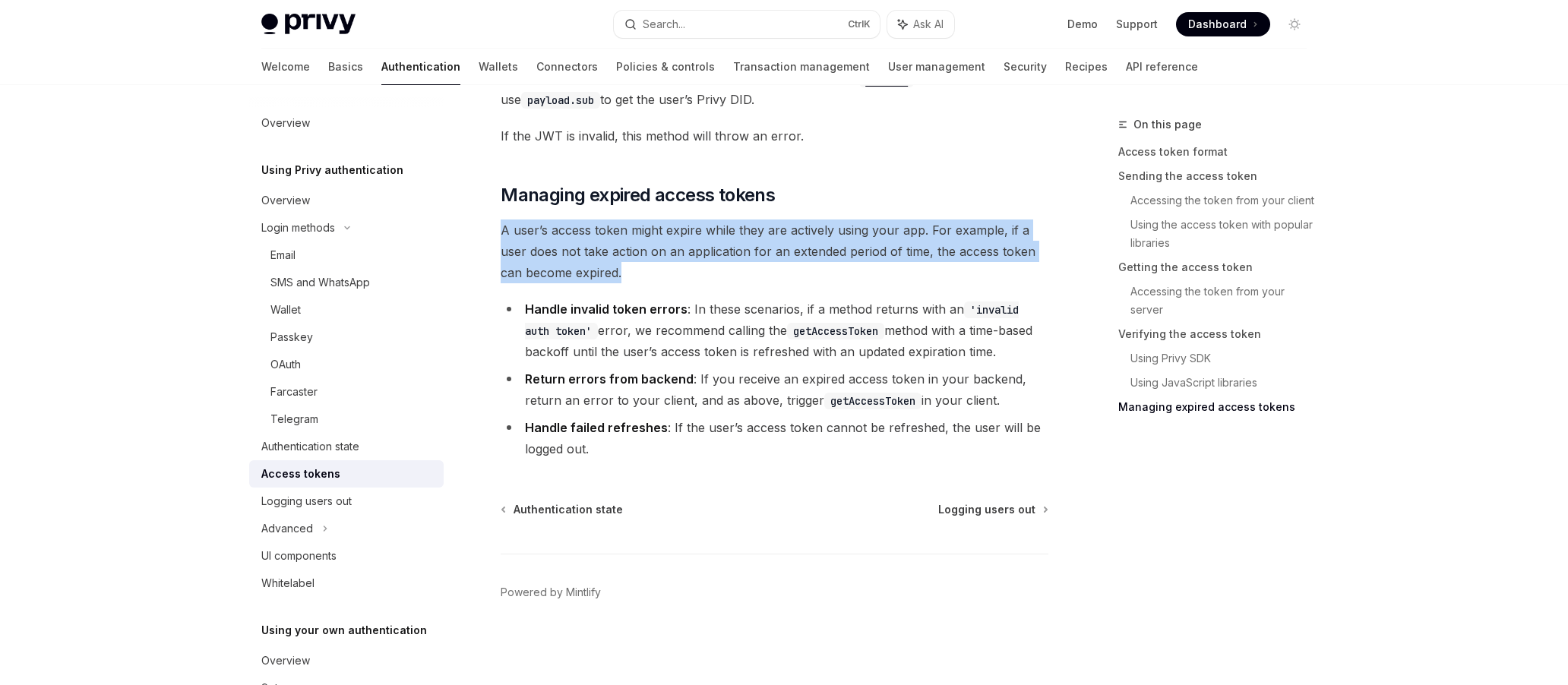
drag, startPoint x: 501, startPoint y: 233, endPoint x: 869, endPoint y: 265, distance: 369.4
click at [869, 265] on span "A user’s access token might expire while they are actively using your app. For …" at bounding box center [774, 251] width 547 height 64
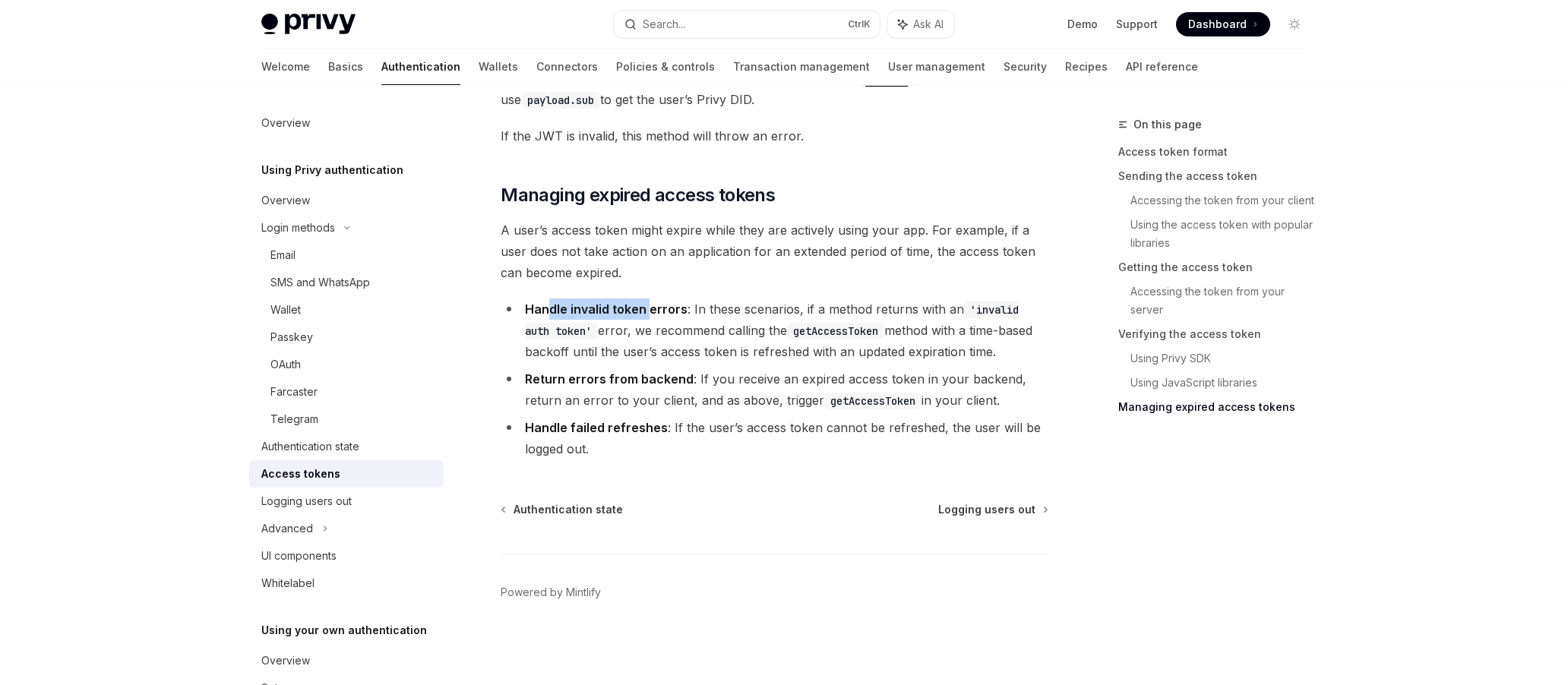
drag, startPoint x: 547, startPoint y: 305, endPoint x: 650, endPoint y: 304, distance: 103.0
click at [650, 304] on strong "Handle invalid token errors" at bounding box center [606, 309] width 162 height 15
click at [611, 328] on li "Handle invalid token errors : In these scenarios, if a method returns with an '…" at bounding box center [774, 331] width 547 height 64
click at [570, 328] on li "Handle invalid token errors : In these scenarios, if a method returns with an '…" at bounding box center [774, 331] width 547 height 64
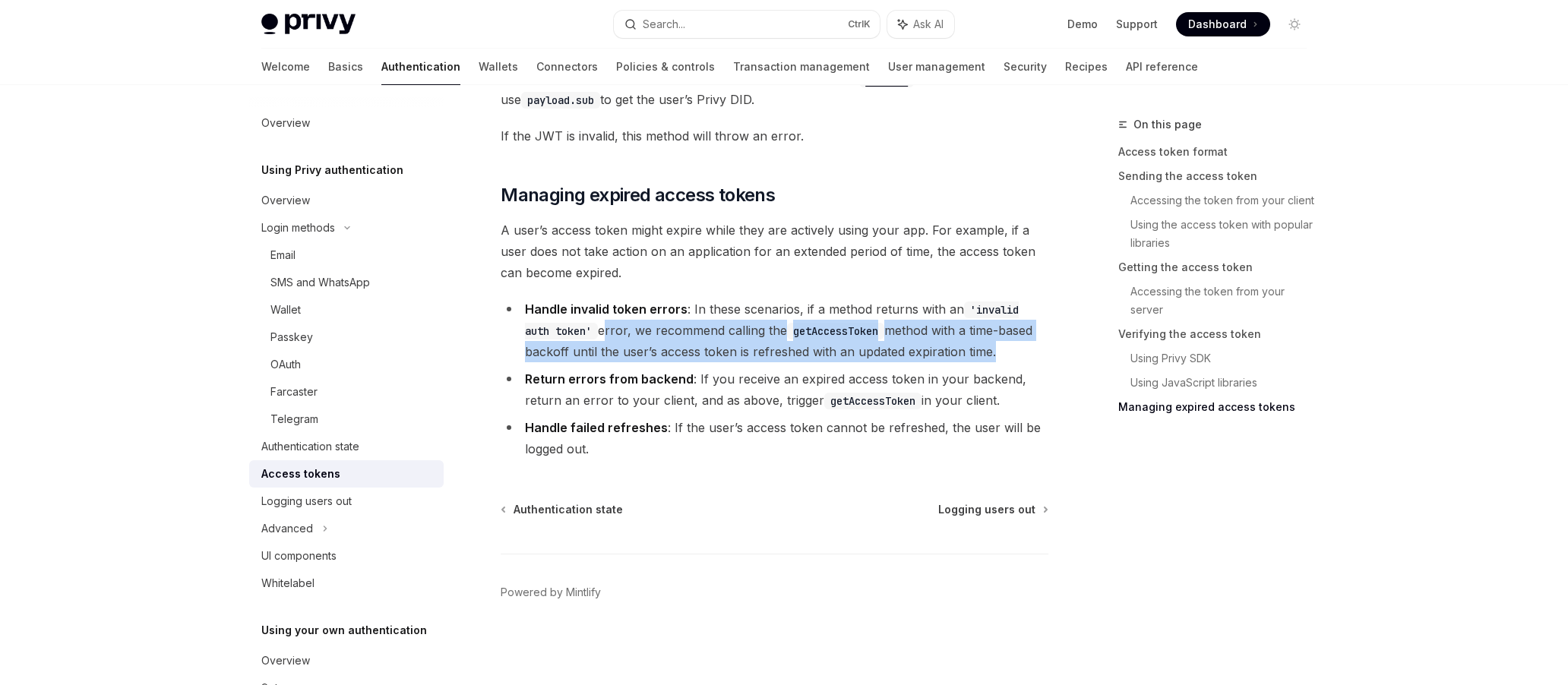
drag, startPoint x: 573, startPoint y: 328, endPoint x: 992, endPoint y: 354, distance: 419.8
click at [992, 354] on li "Handle invalid token errors : In these scenarios, if a method returns with an '…" at bounding box center [774, 331] width 547 height 64
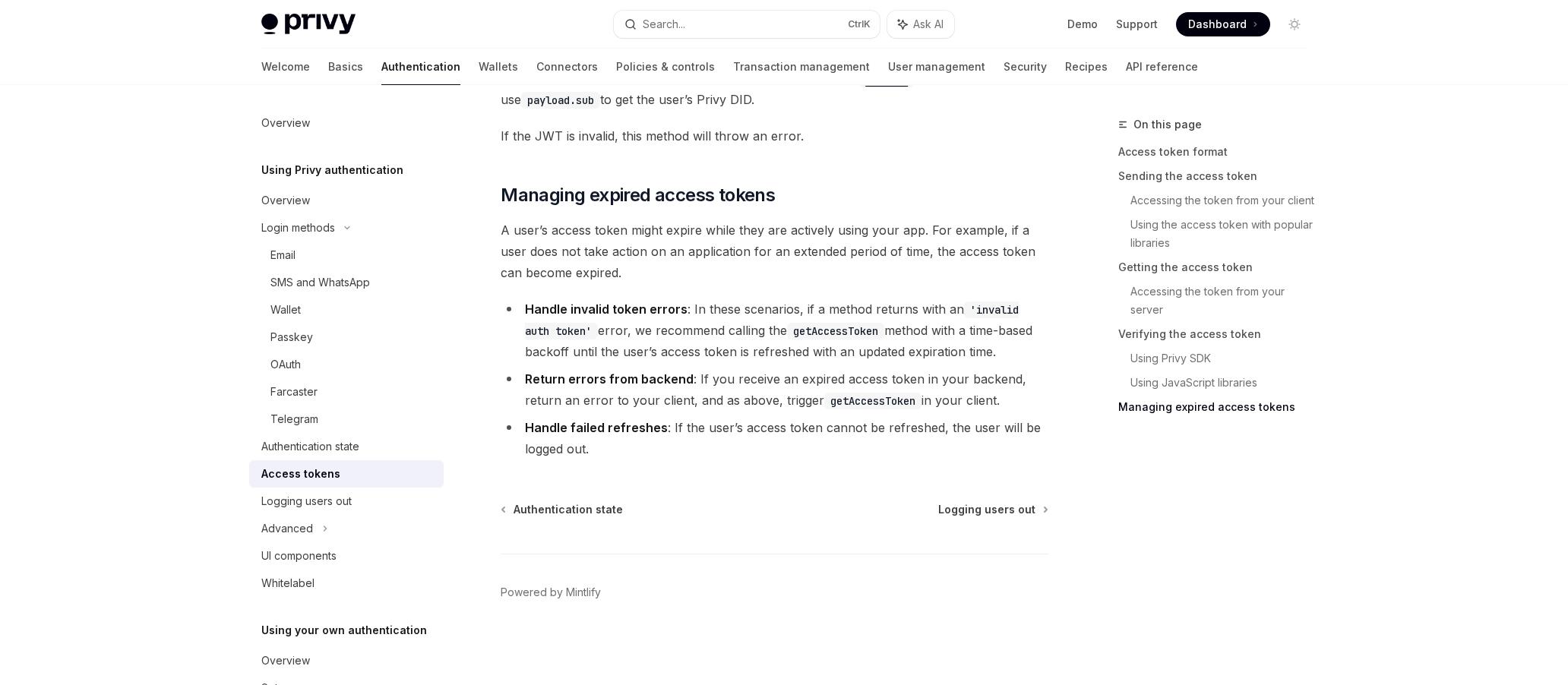
drag, startPoint x: 602, startPoint y: 374, endPoint x: 622, endPoint y: 376, distance: 20.1
click at [604, 375] on strong "Return errors from backend" at bounding box center [609, 379] width 168 height 15
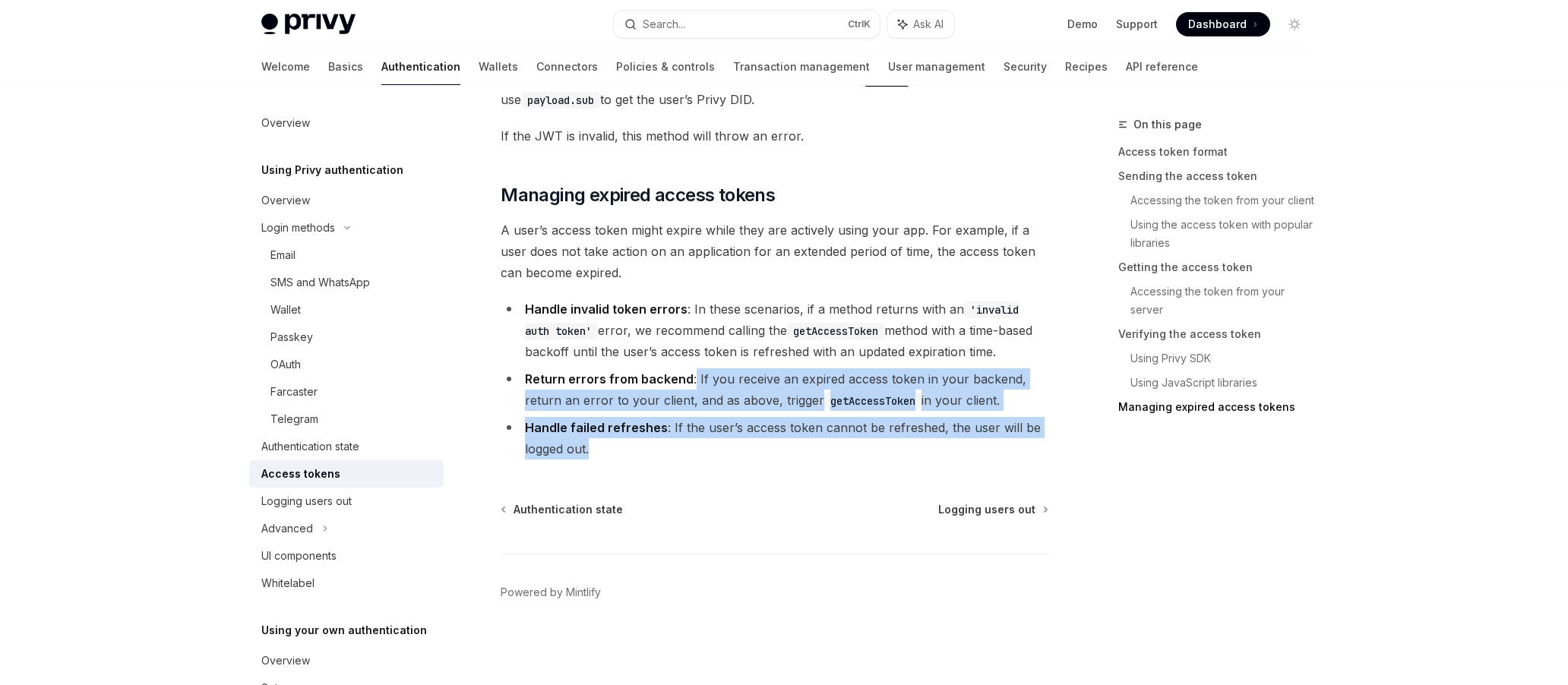
drag, startPoint x: 695, startPoint y: 375, endPoint x: 752, endPoint y: 443, distance: 88.7
click at [752, 443] on ul "Handle invalid token errors : In these scenarios, if a method returns with an '…" at bounding box center [774, 379] width 547 height 161
click at [760, 428] on li "Handle failed refreshes : If the user’s access token cannot be refreshed, the u…" at bounding box center [774, 438] width 547 height 43
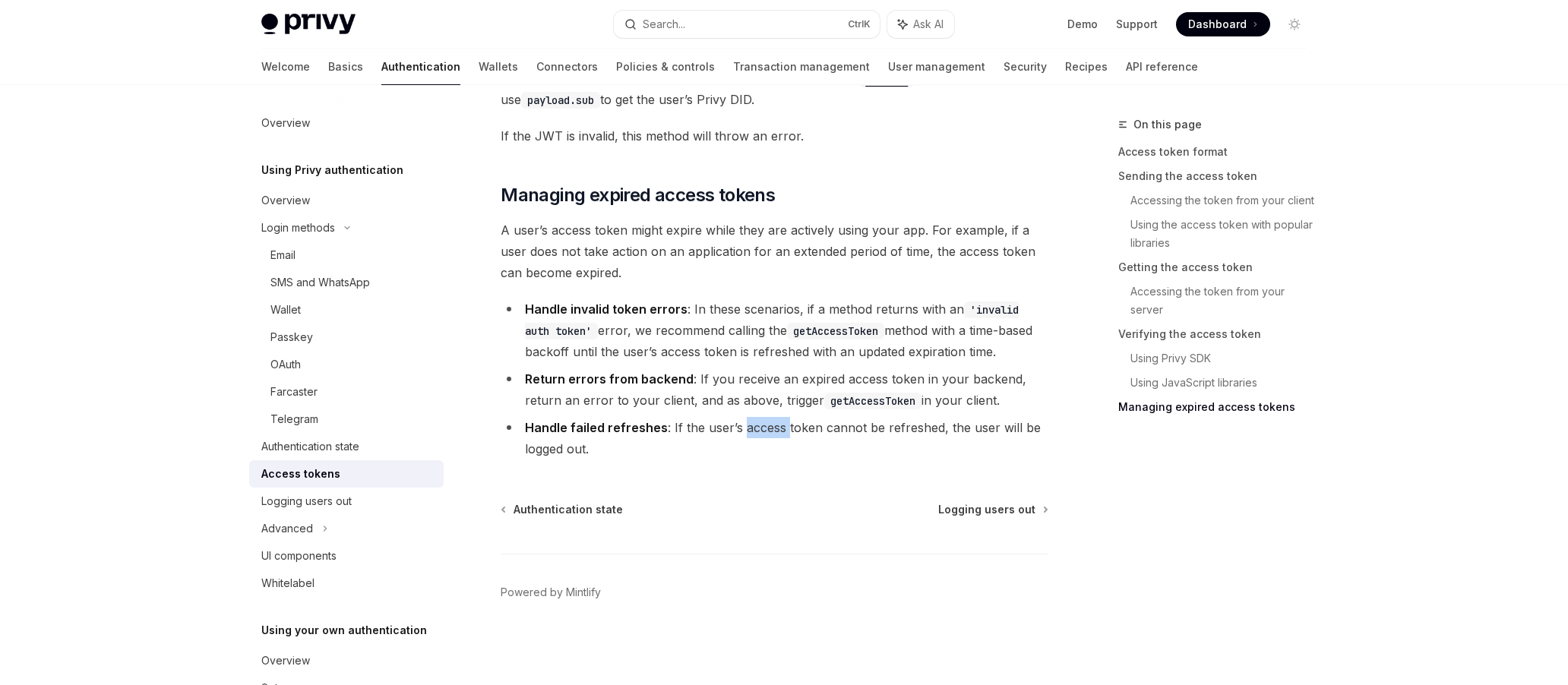
click at [760, 427] on li "Handle failed refreshes : If the user’s access token cannot be refreshed, the u…" at bounding box center [774, 438] width 547 height 43
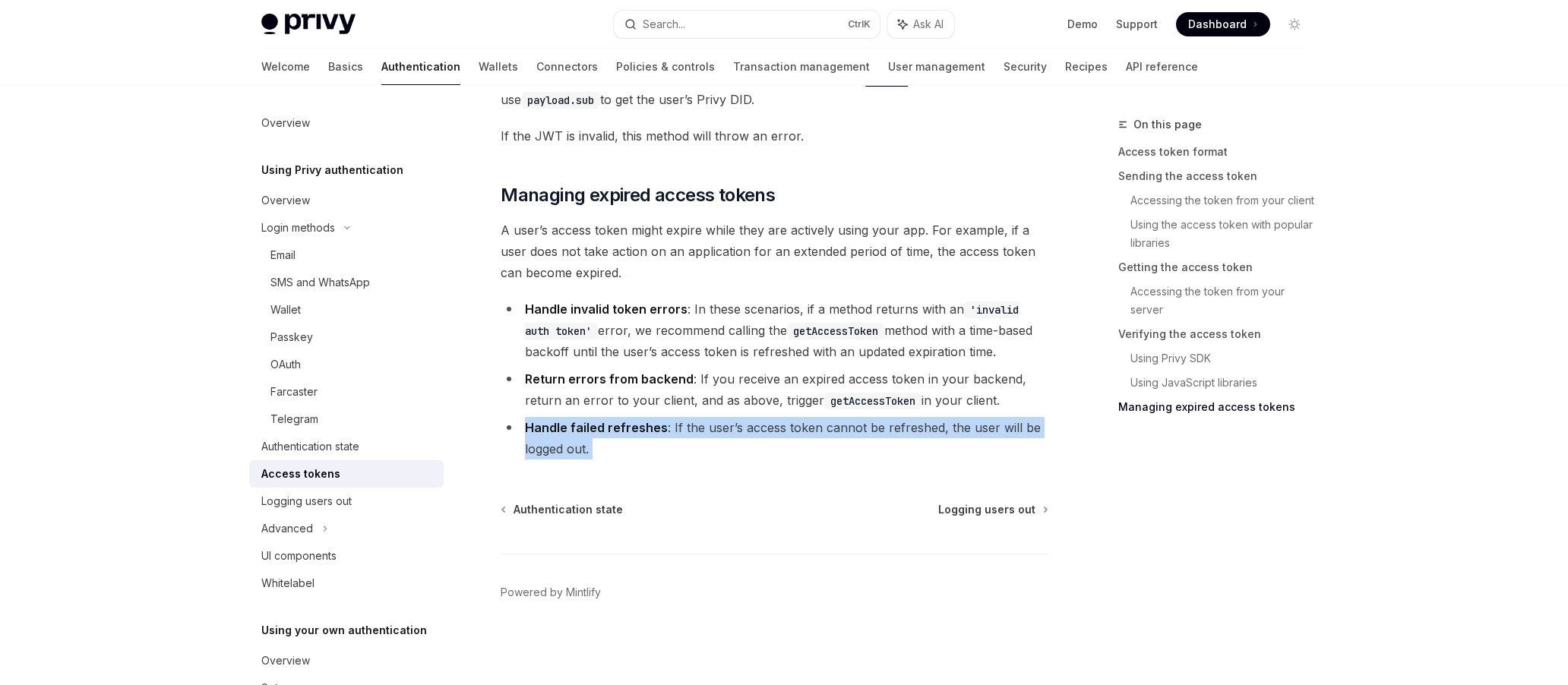
click at [759, 427] on li "Handle failed refreshes : If the user’s access token cannot be refreshed, the u…" at bounding box center [774, 438] width 547 height 43
click at [741, 421] on li "Handle failed refreshes : If the user’s access token cannot be refreshed, the u…" at bounding box center [774, 438] width 547 height 43
